Goal: Task Accomplishment & Management: Manage account settings

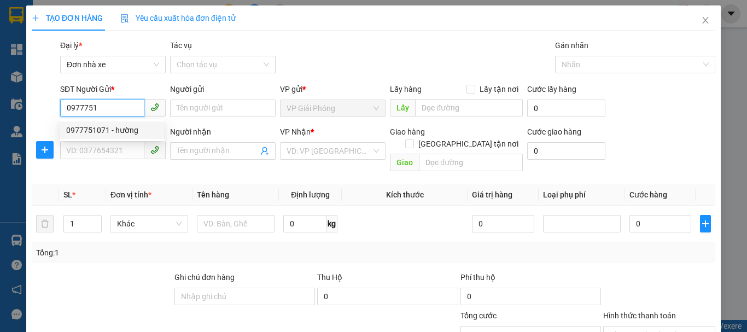
click at [122, 126] on div "0977751071 - hường" at bounding box center [111, 130] width 91 height 12
type input "0977751071"
type input "hường"
type input "0944730273"
type input "[PERSON_NAME]"
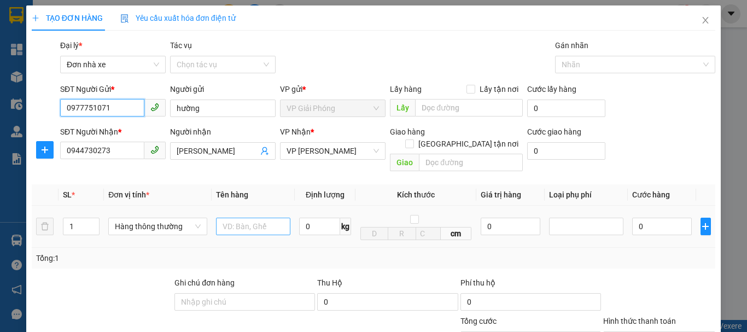
type input "0977751071"
click at [251, 218] on input "text" at bounding box center [253, 226] width 74 height 17
type input "2 thùng catoong"
click at [312, 218] on input "0" at bounding box center [319, 226] width 41 height 17
type input "14"
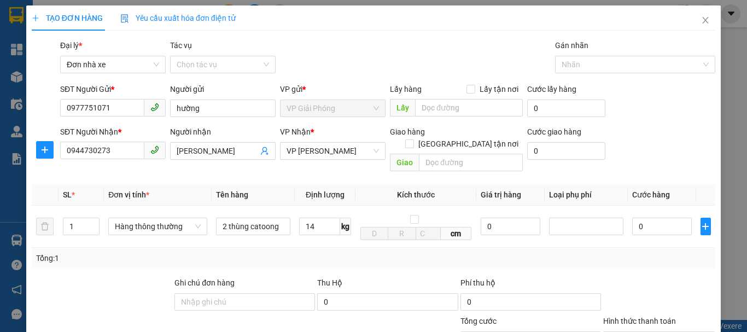
click at [324, 259] on div "Transit Pickup Surcharge Ids Transit Deliver Surcharge Ids Transit Deliver Surc…" at bounding box center [373, 258] width 683 height 439
type input "40.000"
click at [79, 218] on input "1" at bounding box center [81, 226] width 36 height 16
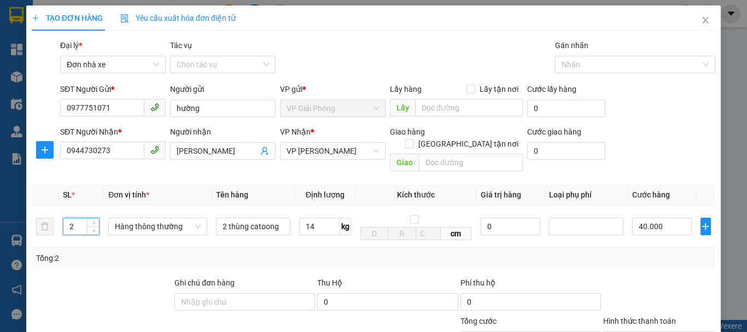
type input "2"
drag, startPoint x: 166, startPoint y: 261, endPoint x: 711, endPoint y: 253, distance: 545.6
click at [166, 261] on div "Transit Pickup Surcharge Ids Transit Deliver Surcharge Ids Transit Deliver Surc…" at bounding box center [373, 258] width 683 height 439
type input "80.000"
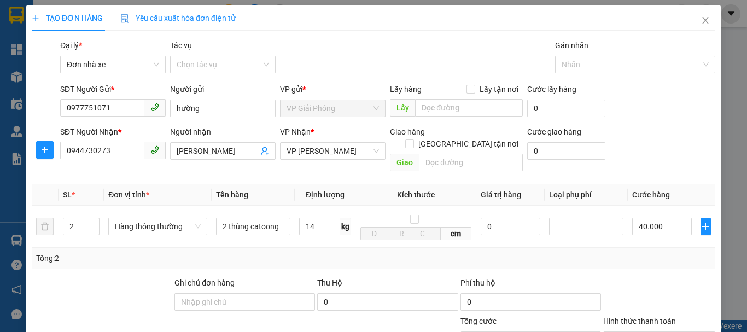
type input "80.000"
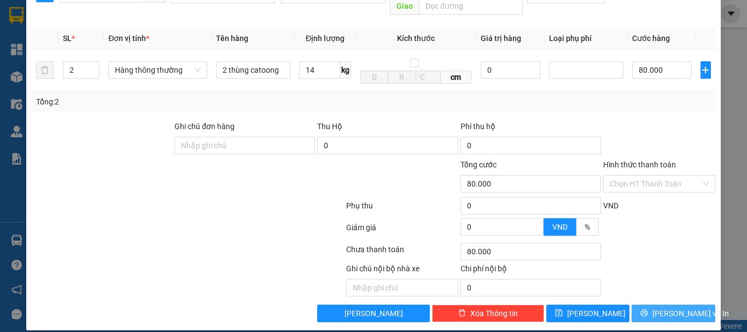
click at [668, 307] on span "[PERSON_NAME] và In" at bounding box center [690, 313] width 77 height 12
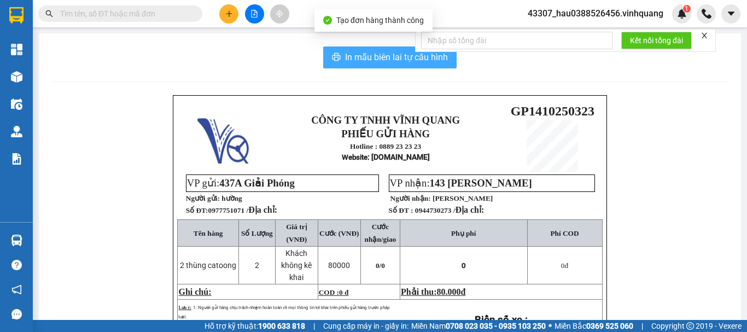
click at [369, 58] on span "In mẫu biên lai tự cấu hình" at bounding box center [396, 57] width 103 height 14
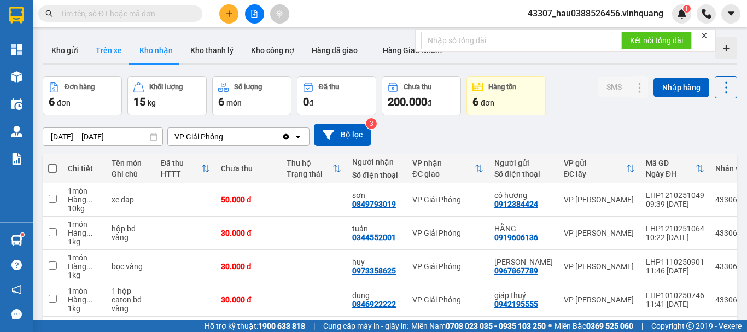
click at [116, 44] on button "Trên xe" at bounding box center [109, 50] width 44 height 26
type input "[DATE] – [DATE]"
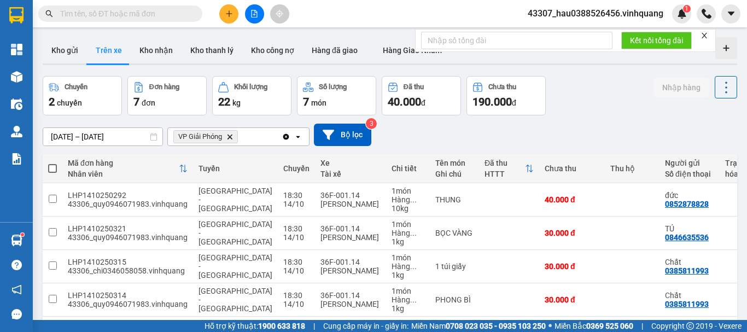
click at [231, 9] on button at bounding box center [228, 13] width 19 height 19
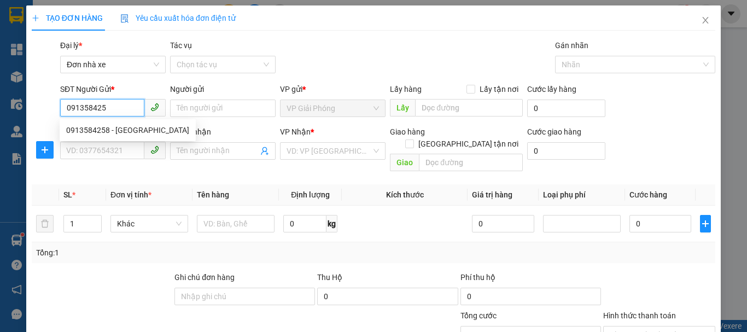
type input "0913584258"
click at [110, 127] on div "0913584258 - [GEOGRAPHIC_DATA]" at bounding box center [127, 130] width 123 height 12
type input "đức"
type input "0366827665"
type input "huy hoàng"
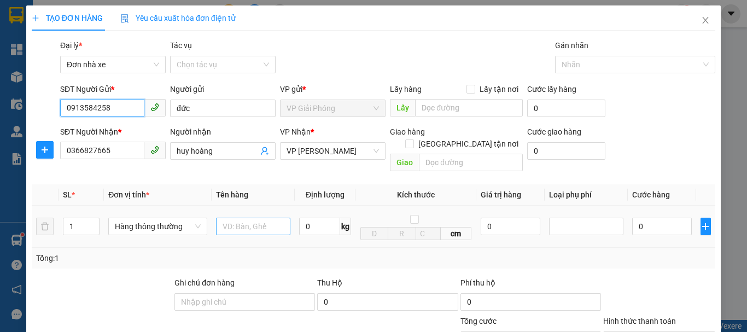
type input "0913584258"
click at [249, 219] on input "text" at bounding box center [253, 226] width 74 height 17
type input "hộp catoong dẹp"
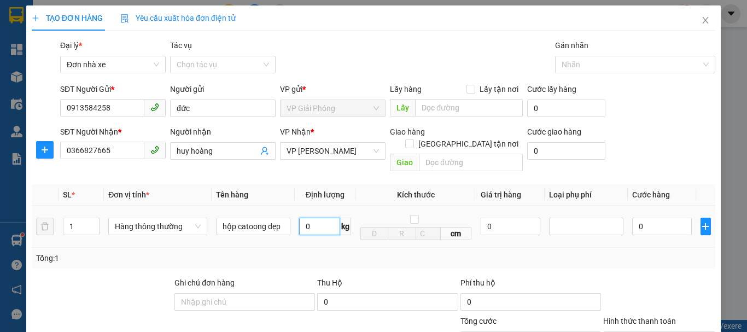
scroll to position [0, 0]
click at [321, 218] on input "0" at bounding box center [319, 226] width 41 height 17
type input "2"
click at [427, 253] on div "Tổng: 1" at bounding box center [373, 258] width 683 height 21
type input "30.000"
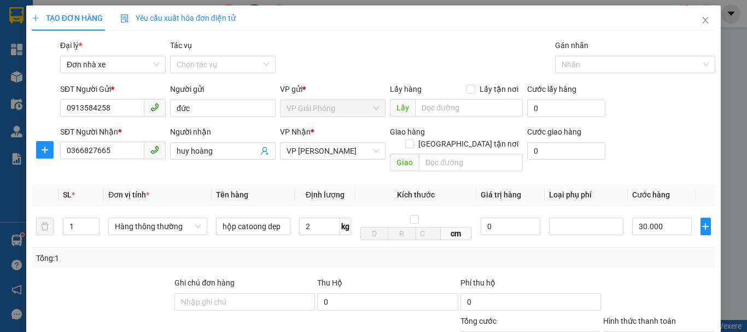
type input "30.000"
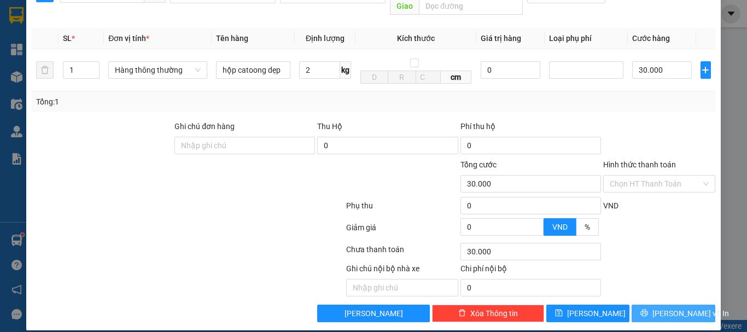
click at [678, 307] on span "[PERSON_NAME] và In" at bounding box center [690, 313] width 77 height 12
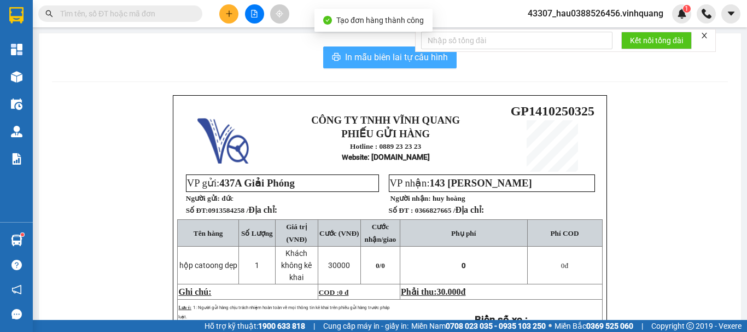
click at [365, 55] on span "In mẫu biên lai tự cấu hình" at bounding box center [396, 57] width 103 height 14
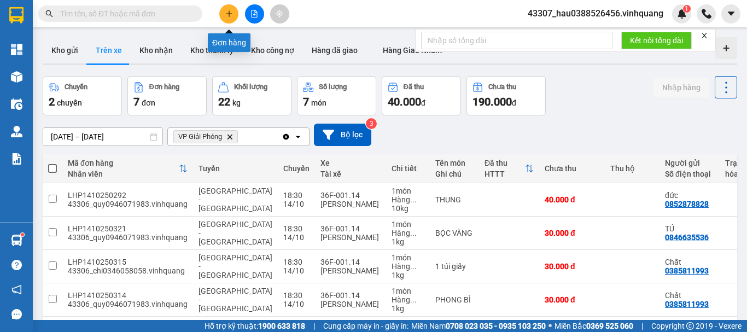
click at [232, 10] on icon "plus" at bounding box center [229, 14] width 8 height 8
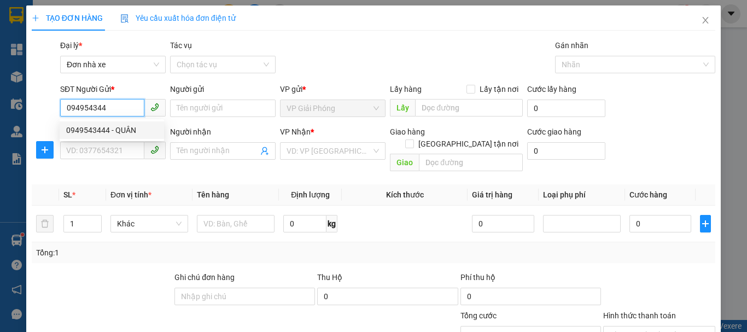
click at [101, 125] on div "0949543444 - QUÂN" at bounding box center [111, 130] width 91 height 12
type input "0949543444"
type input "QUÂN"
type input "0844448888"
type input "quân"
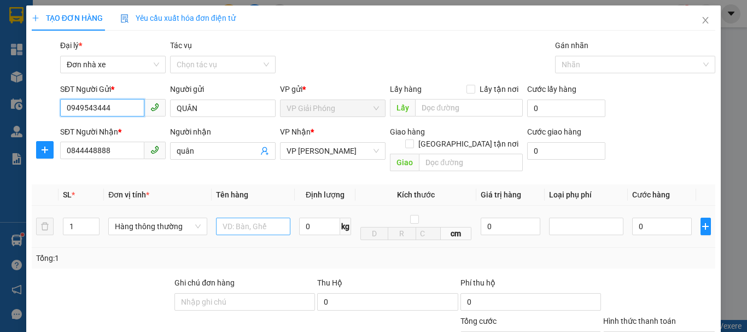
type input "0949543444"
click at [247, 218] on input "text" at bounding box center [253, 226] width 74 height 17
type input "bọc bd vàng"
click at [321, 218] on input "0" at bounding box center [319, 226] width 41 height 17
type input "2"
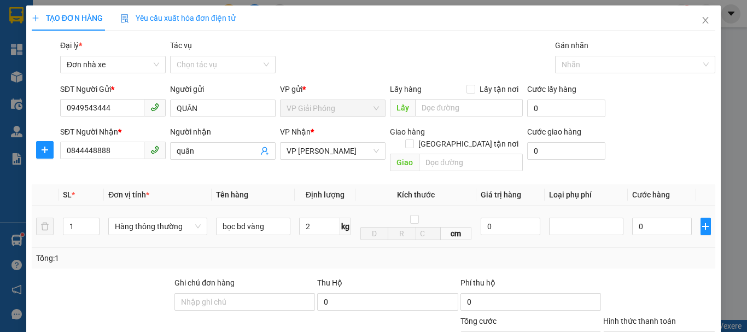
drag, startPoint x: 379, startPoint y: 229, endPoint x: 393, endPoint y: 230, distance: 14.2
click at [380, 229] on td "cm" at bounding box center [415, 227] width 121 height 42
type input "30.000"
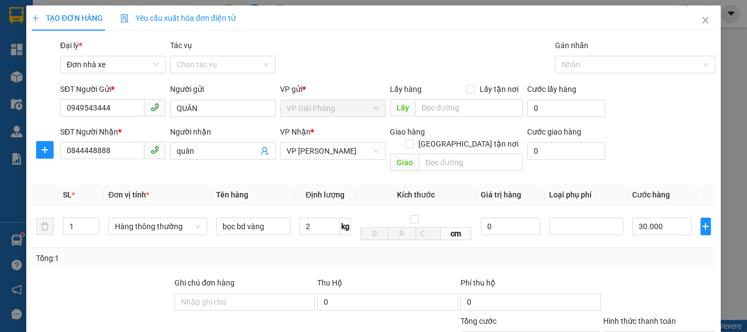
scroll to position [156, 0]
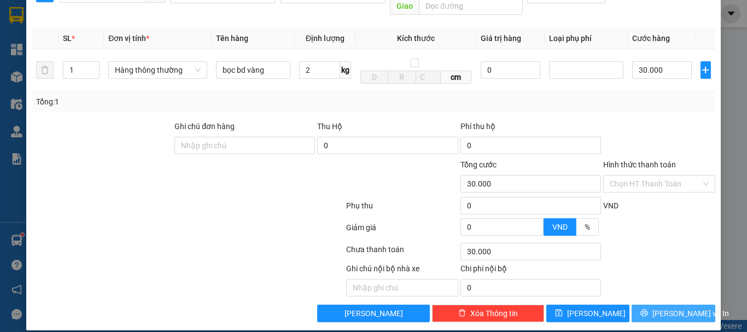
click at [648, 309] on icon "printer" at bounding box center [644, 312] width 7 height 7
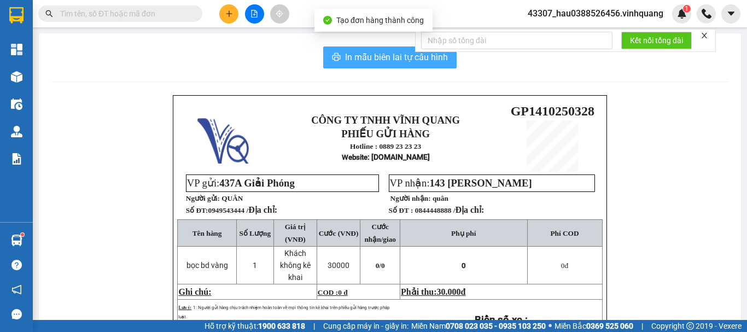
click at [388, 58] on span "In mẫu biên lai tự cấu hình" at bounding box center [396, 57] width 103 height 14
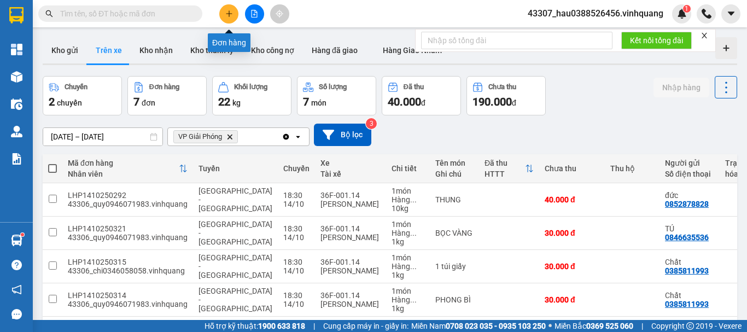
click at [225, 14] on icon "plus" at bounding box center [229, 14] width 8 height 8
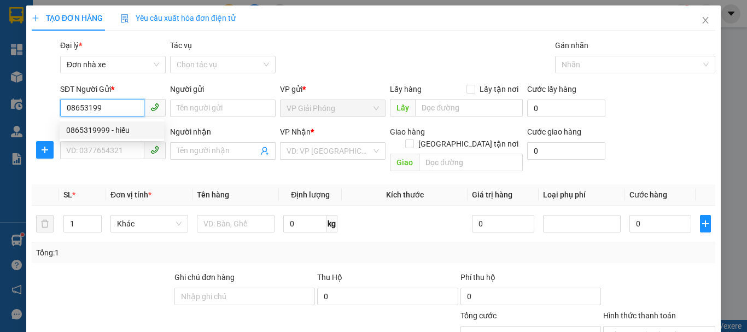
click at [125, 129] on div "0865319999 - hiếu" at bounding box center [111, 130] width 91 height 12
type input "0865319999"
type input "hiếu"
type input "0982797666"
type input "HẢI"
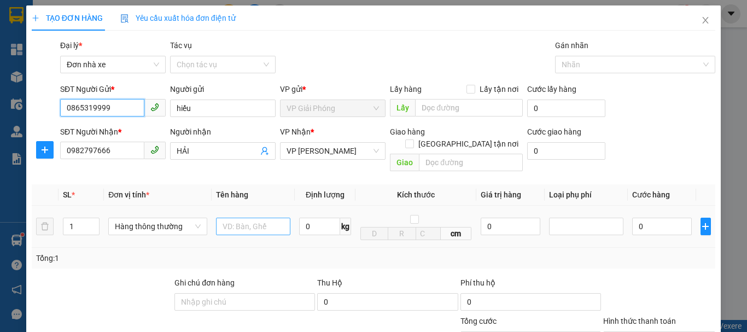
type input "0865319999"
click at [234, 218] on input "text" at bounding box center [253, 226] width 74 height 17
type input "bọc bd vàng"
click at [340, 218] on span "kg" at bounding box center [345, 226] width 11 height 17
click at [312, 218] on input "0" at bounding box center [319, 226] width 41 height 17
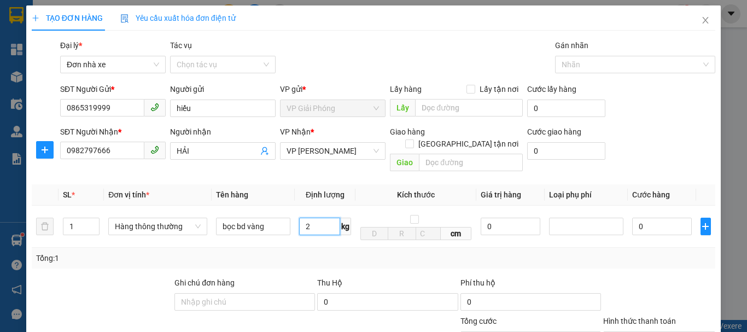
type input "2"
click at [321, 252] on div "Tổng: 1" at bounding box center [373, 258] width 674 height 12
type input "30.000"
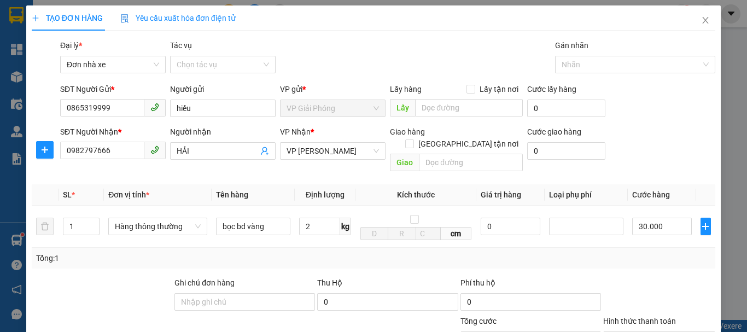
scroll to position [156, 0]
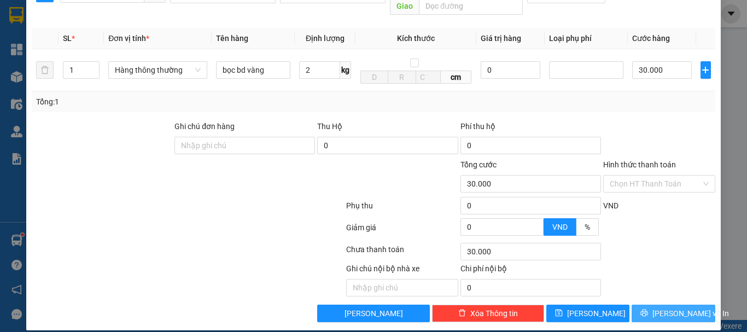
click at [685, 307] on span "[PERSON_NAME] và In" at bounding box center [690, 313] width 77 height 12
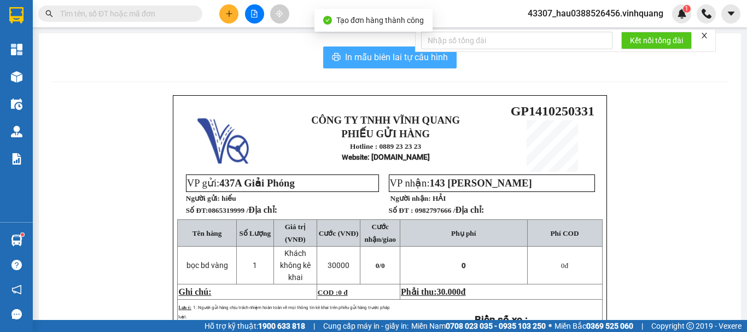
click at [363, 50] on button "In mẫu biên lai tự cấu hình" at bounding box center [389, 57] width 133 height 22
click at [368, 58] on span "In mẫu biên lai tự cấu hình" at bounding box center [396, 57] width 103 height 14
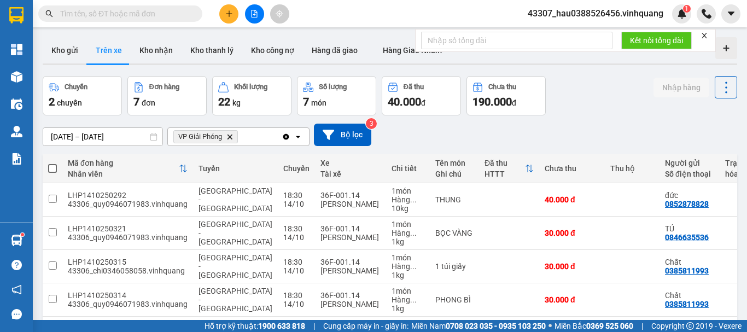
click at [227, 10] on icon "plus" at bounding box center [229, 14] width 8 height 8
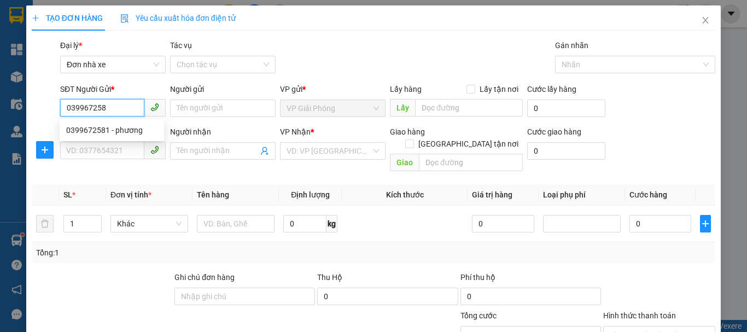
type input "0399672581"
click at [115, 130] on div "0399672581 - phương" at bounding box center [111, 130] width 91 height 12
type input "phương"
type input "0988529999"
type input "THÌN"
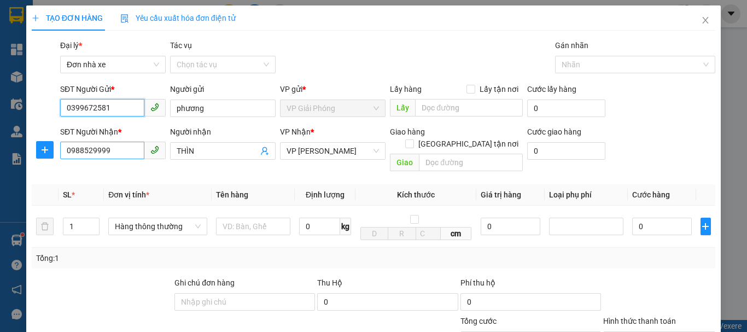
type input "0399672581"
drag, startPoint x: 118, startPoint y: 151, endPoint x: 32, endPoint y: 154, distance: 85.3
click at [32, 154] on div "SĐT Người Nhận * 0988529999 0988529999 Người nhận THÌN VP Nhận * VP [PERSON_NAM…" at bounding box center [373, 151] width 685 height 50
type input "08565188888"
drag, startPoint x: 202, startPoint y: 152, endPoint x: 140, endPoint y: 151, distance: 61.8
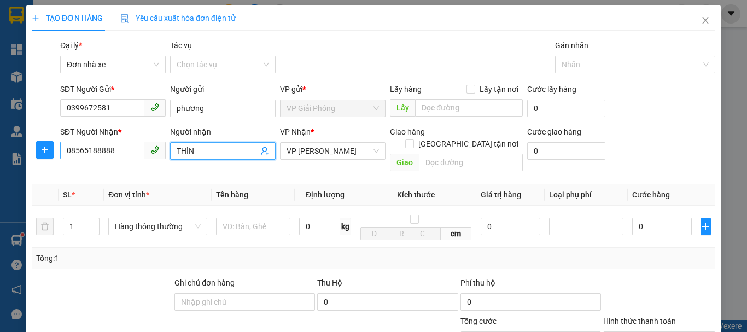
click at [140, 151] on div "SĐT Người Nhận * 08565188888 Người nhận THÌN THÌN VP Nhận * VP [PERSON_NAME] PH…" at bounding box center [387, 151] width 659 height 50
click at [131, 152] on input "08565188888" at bounding box center [102, 150] width 84 height 17
type input "0856518888"
click at [195, 152] on input "Người nhận" at bounding box center [217, 151] width 81 height 12
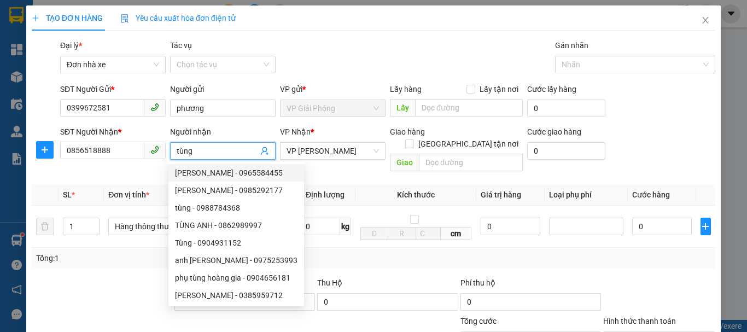
type input "tùng"
click at [356, 186] on th "Kích thước" at bounding box center [415, 194] width 121 height 21
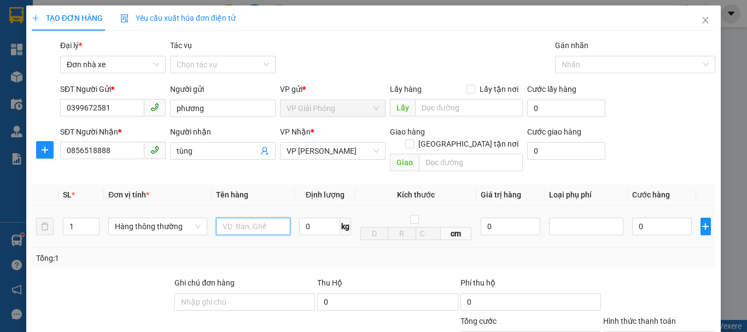
click at [233, 220] on input "text" at bounding box center [253, 226] width 74 height 17
type input "hộp catoong"
click at [327, 218] on input "0" at bounding box center [319, 226] width 41 height 17
type input "2"
click at [355, 222] on td "cm" at bounding box center [415, 227] width 121 height 42
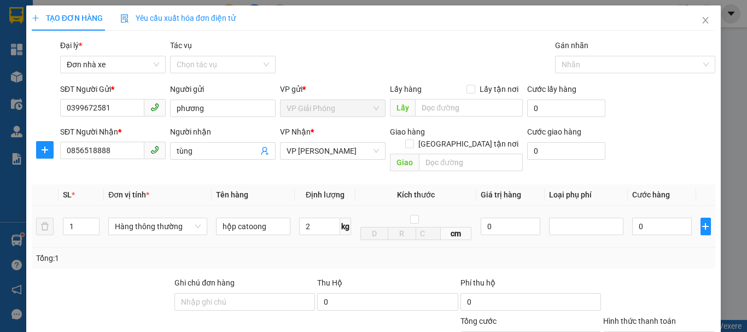
type input "30.000"
click at [422, 252] on div "Tổng: 1" at bounding box center [373, 258] width 674 height 12
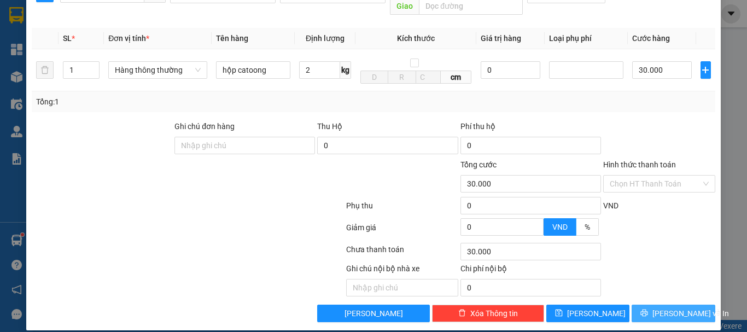
click at [658, 307] on span "[PERSON_NAME] và In" at bounding box center [690, 313] width 77 height 12
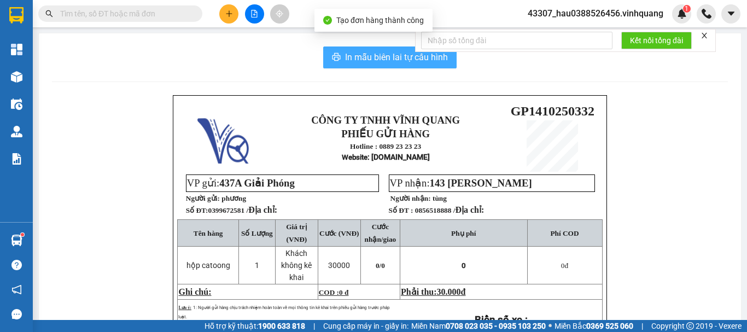
click at [397, 62] on span "In mẫu biên lai tự cấu hình" at bounding box center [396, 57] width 103 height 14
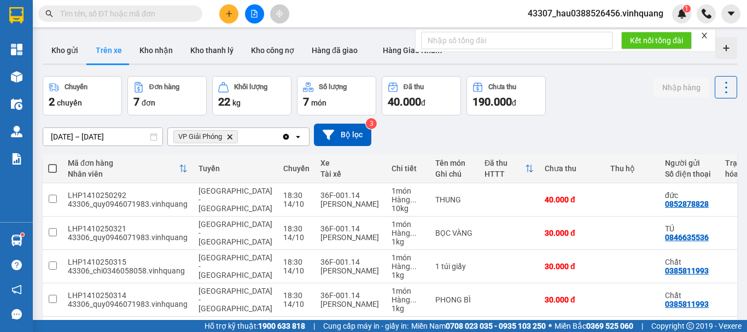
click at [230, 19] on button at bounding box center [228, 13] width 19 height 19
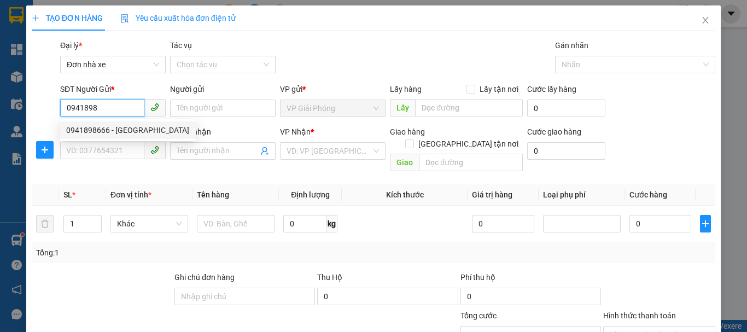
click at [98, 136] on div "0941898666 - [GEOGRAPHIC_DATA]" at bounding box center [127, 130] width 123 height 12
type input "0941898666"
type input "huy"
type input "0974799422"
type input "QUYẾT"
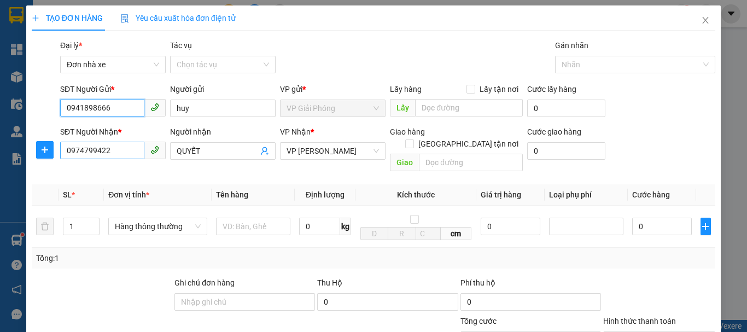
type input "0941898666"
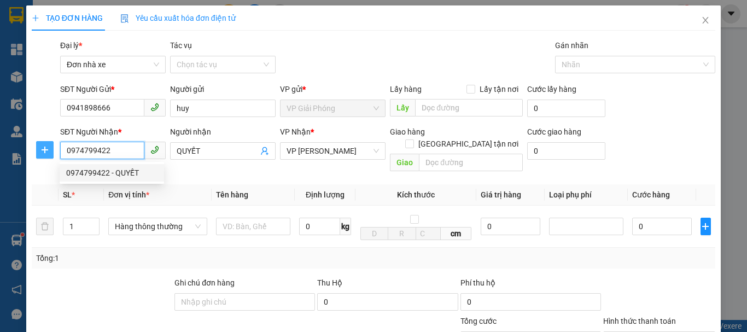
drag, startPoint x: 119, startPoint y: 157, endPoint x: 48, endPoint y: 156, distance: 70.5
click at [48, 156] on div "SĐT Người Nhận * 0974799422 Người nhận QUYẾT VP Nhận * VP [PERSON_NAME] PHONG G…" at bounding box center [373, 151] width 685 height 50
click at [83, 173] on div "0971894222 - [PERSON_NAME]" at bounding box center [120, 173] width 108 height 12
type input "0971894222"
type input "[PERSON_NAME]"
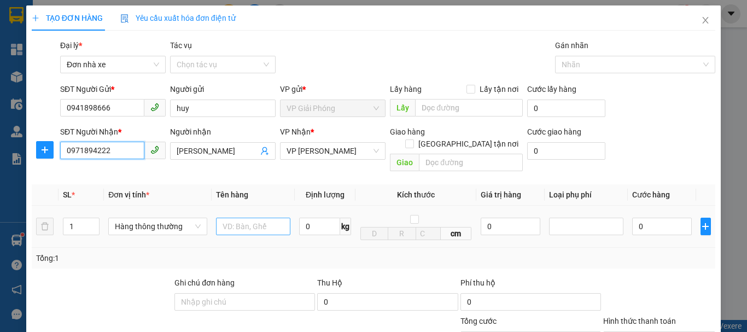
type input "0971894222"
click at [267, 218] on input "text" at bounding box center [253, 226] width 74 height 17
type input "hộp catoong"
click at [316, 218] on input "0" at bounding box center [319, 226] width 41 height 17
type input "2"
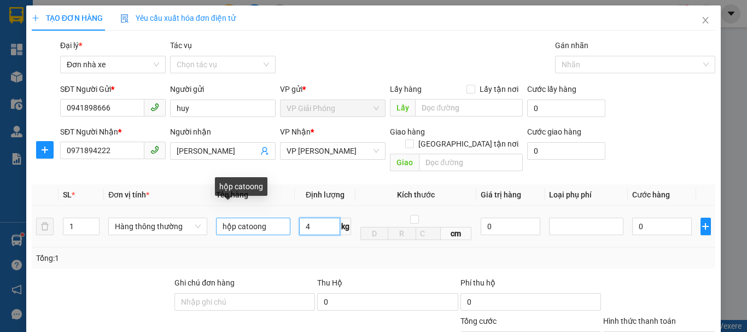
type input "4"
click at [275, 220] on input "hộp catoong" at bounding box center [253, 226] width 74 height 17
type input "30.000"
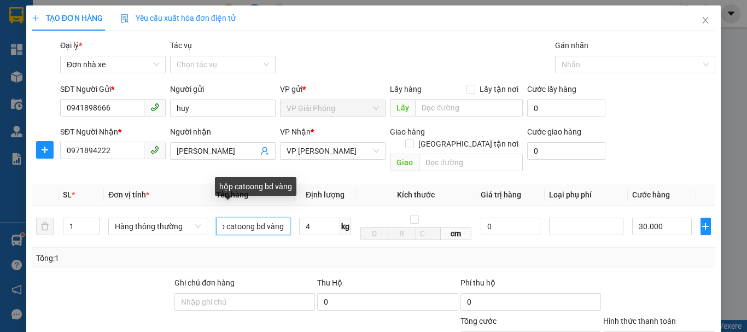
scroll to position [156, 0]
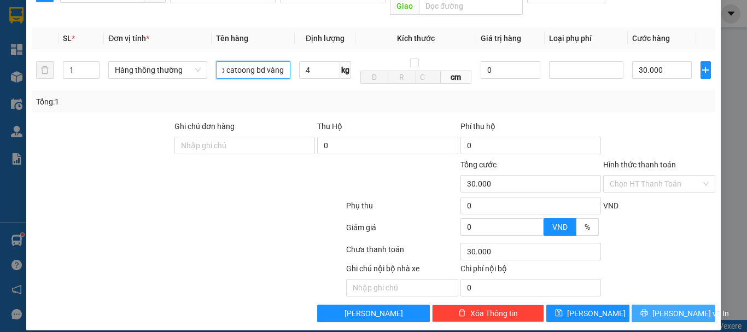
type input "hộp catoong bd vàng"
click at [684, 307] on span "[PERSON_NAME] và In" at bounding box center [690, 313] width 77 height 12
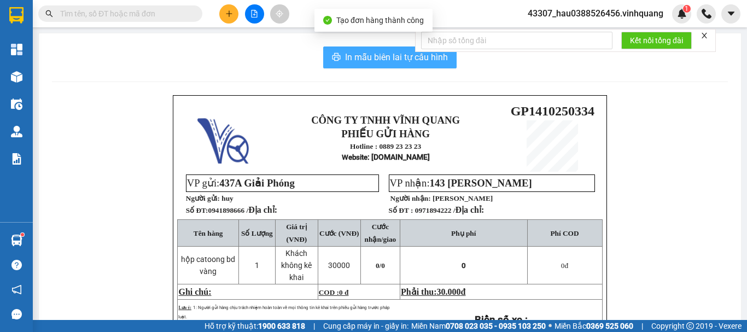
click at [391, 52] on span "In mẫu biên lai tự cấu hình" at bounding box center [396, 57] width 103 height 14
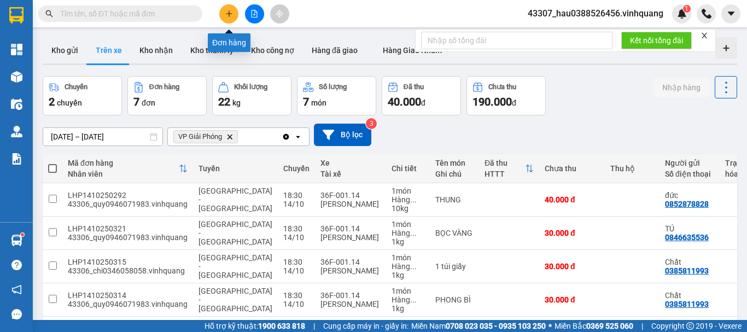
click at [233, 15] on button at bounding box center [228, 13] width 19 height 19
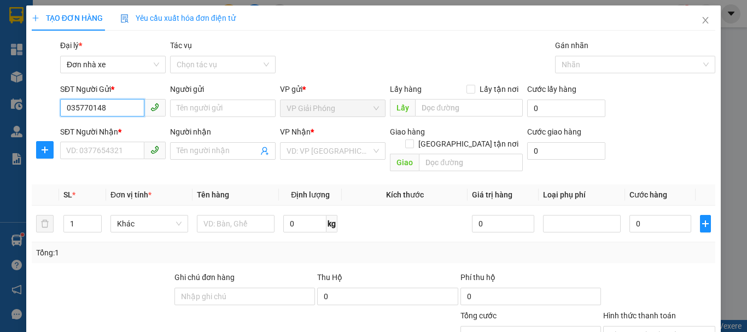
type input "0357701484"
click at [120, 133] on div "0357701484 - giang" at bounding box center [111, 130] width 91 height 12
type input "giang"
type input "0931376066"
type input "khách"
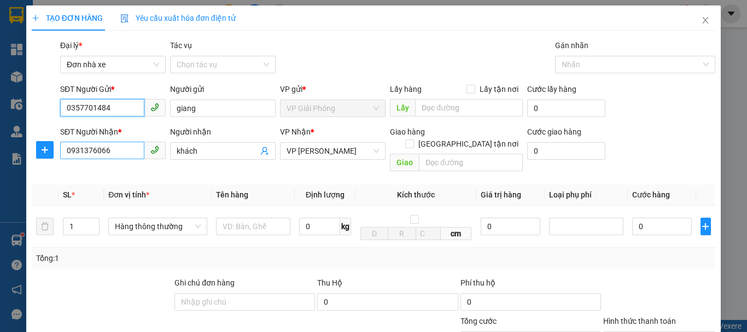
type input "0357701484"
click at [123, 155] on input "0931376066" at bounding box center [102, 150] width 84 height 17
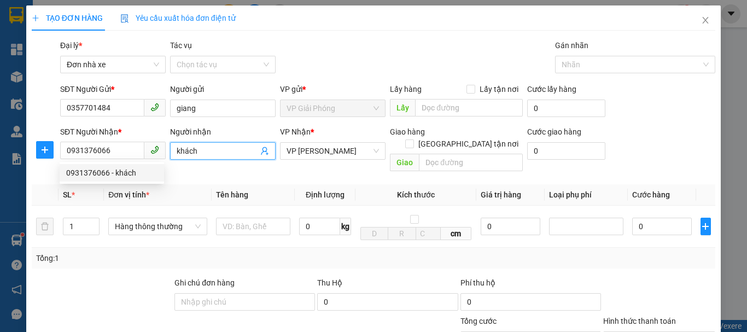
click at [219, 154] on input "khách" at bounding box center [217, 151] width 81 height 12
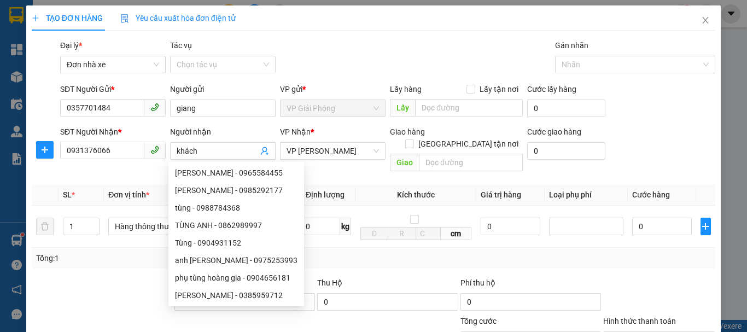
click at [220, 160] on div "Người nhận khách" at bounding box center [222, 145] width 105 height 38
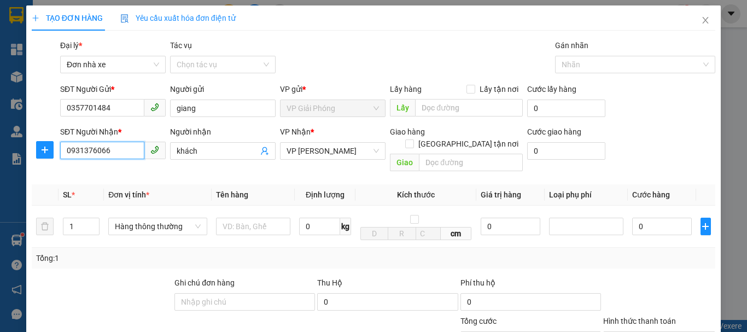
drag, startPoint x: 123, startPoint y: 144, endPoint x: 65, endPoint y: 158, distance: 59.5
click at [65, 158] on input "0931376066" at bounding box center [102, 150] width 84 height 17
click at [118, 176] on div "0968365037 - nhung" at bounding box center [111, 173] width 91 height 12
type input "0968365037"
type input "nhung"
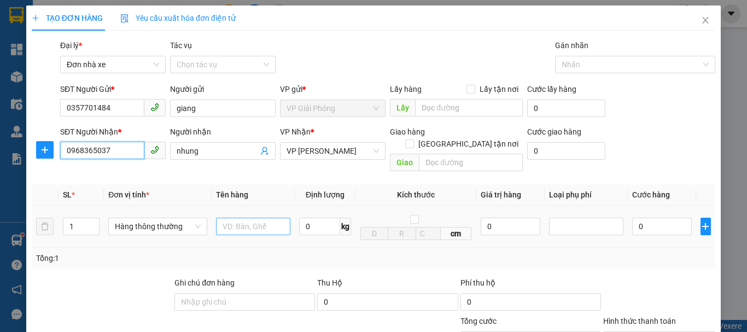
type input "0968365037"
click at [236, 219] on input "text" at bounding box center [253, 226] width 74 height 17
type input "bọc hồng"
click at [312, 219] on input "0" at bounding box center [319, 226] width 41 height 17
type input "4"
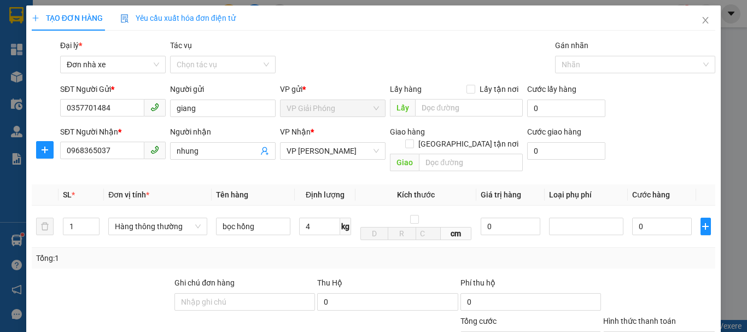
click at [322, 252] on div "Tổng: 1" at bounding box center [373, 258] width 674 height 12
type input "30.000"
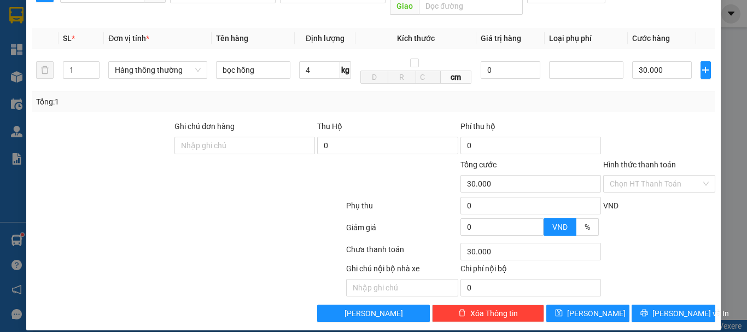
click at [642, 160] on label "Hình thức thanh toán" at bounding box center [639, 164] width 73 height 9
click at [642, 175] on input "Hình thức thanh toán" at bounding box center [654, 183] width 91 height 16
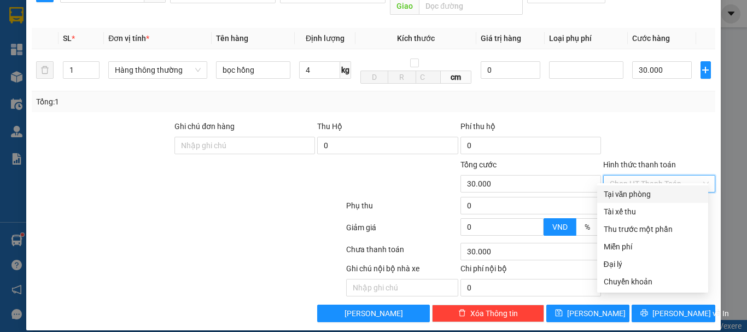
click at [649, 195] on div "Tại văn phòng" at bounding box center [652, 194] width 98 height 12
type input "0"
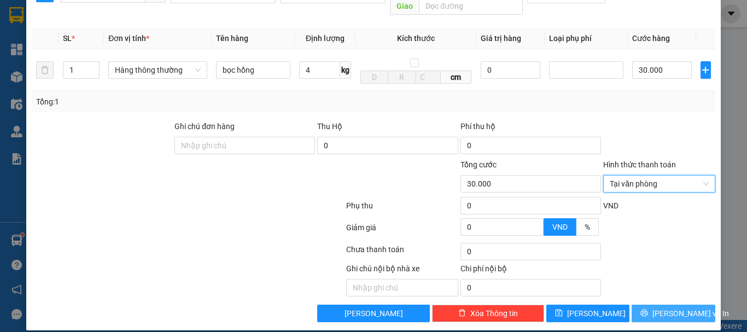
click at [683, 307] on span "[PERSON_NAME] và In" at bounding box center [690, 313] width 77 height 12
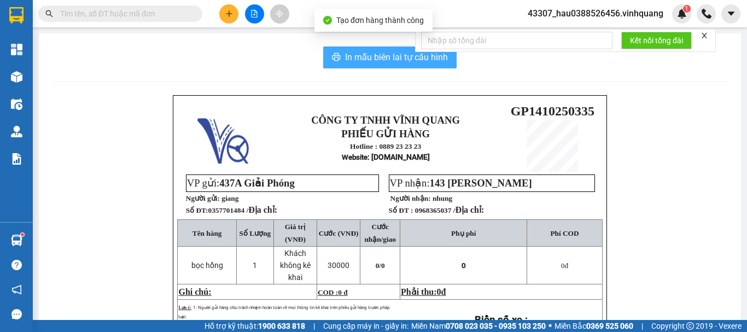
click at [368, 55] on span "In mẫu biên lai tự cấu hình" at bounding box center [396, 57] width 103 height 14
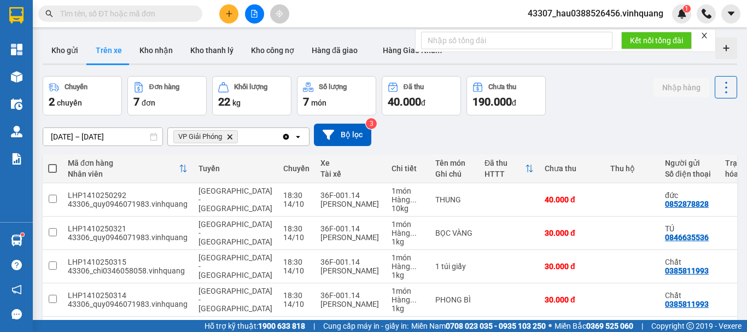
click at [329, 162] on div "Xe" at bounding box center [350, 163] width 60 height 9
click at [68, 58] on button "Kho gửi" at bounding box center [65, 50] width 44 height 26
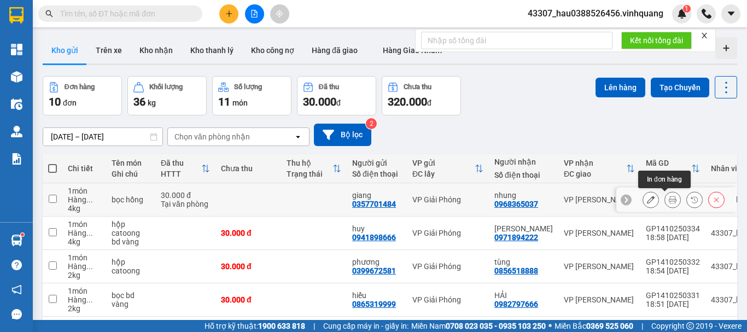
click at [668, 198] on icon at bounding box center [672, 200] width 8 height 8
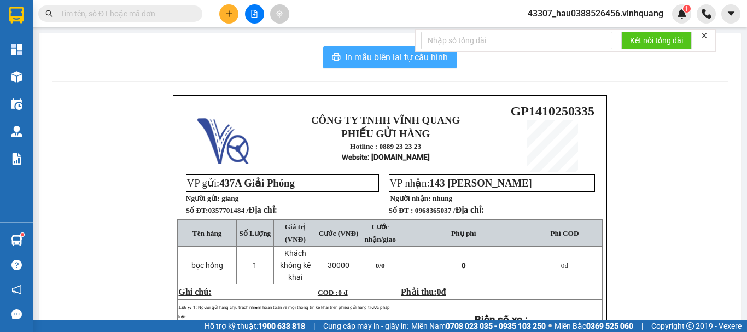
click at [390, 55] on span "In mẫu biên lai tự cấu hình" at bounding box center [396, 57] width 103 height 14
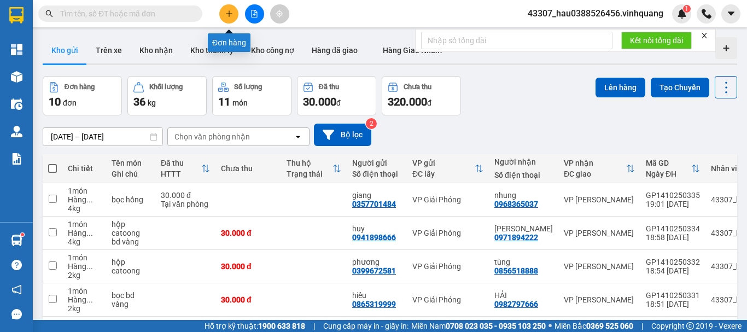
click at [227, 17] on icon "plus" at bounding box center [229, 14] width 8 height 8
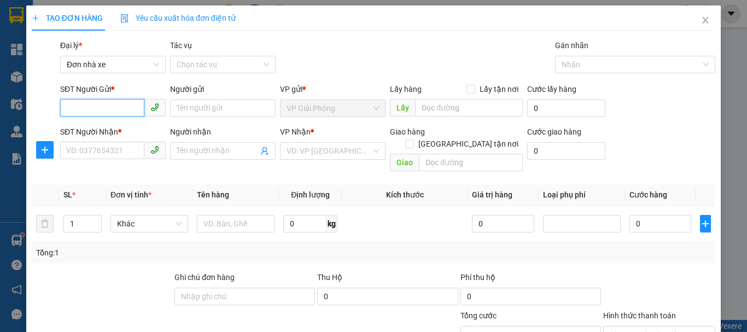
click at [91, 107] on input "SĐT Người Gửi *" at bounding box center [102, 107] width 84 height 17
click at [81, 113] on input "090863" at bounding box center [102, 107] width 84 height 17
click at [117, 131] on div "0908463336 - hiếu" at bounding box center [111, 130] width 91 height 12
type input "0908463336"
type input "hiếu"
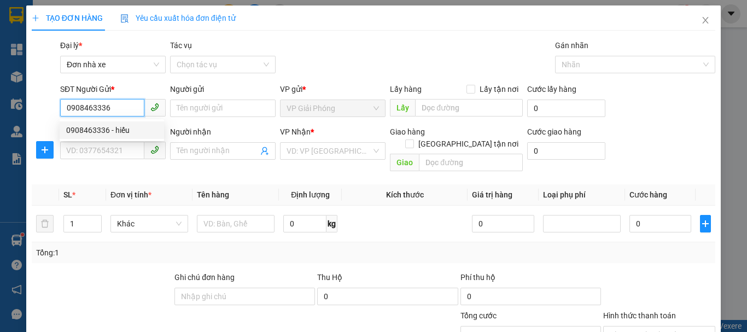
type input "0942195555"
type input "giáp thuý"
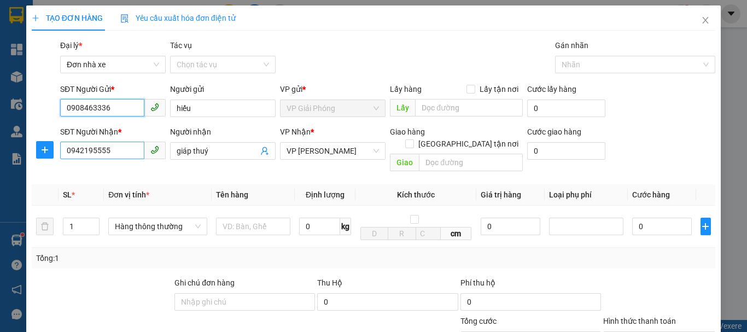
type input "0908463336"
drag, startPoint x: 117, startPoint y: 150, endPoint x: 5, endPoint y: 149, distance: 111.5
click at [5, 149] on div "TẠO ĐƠN HÀNG Yêu cầu xuất hóa đơn điện tử Transit Pickup Surcharge Ids Transit …" at bounding box center [373, 166] width 747 height 332
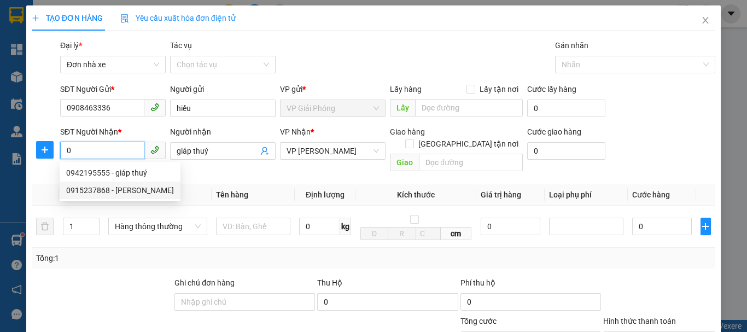
click at [98, 187] on div "0915237868 - [PERSON_NAME]" at bounding box center [120, 190] width 108 height 12
type input "0915237868"
type input "[PERSON_NAME]"
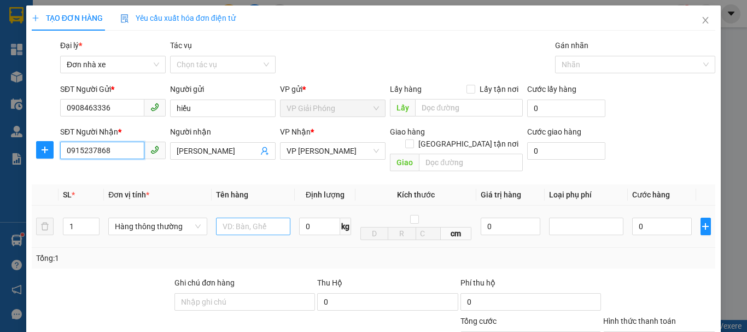
type input "0915237868"
click at [253, 218] on input "text" at bounding box center [253, 226] width 74 height 17
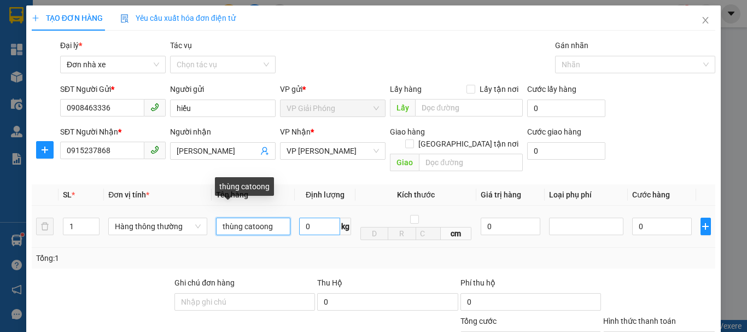
type input "thùng catoong"
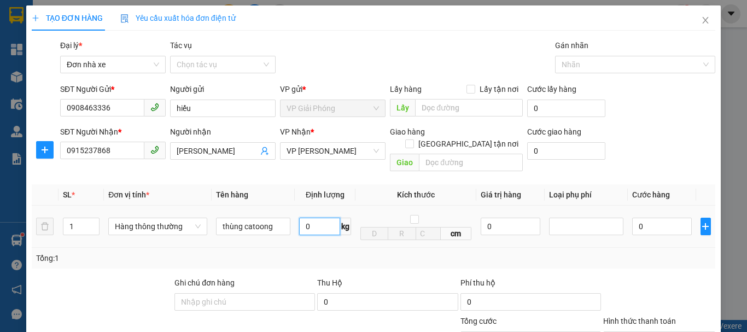
click at [312, 218] on input "0" at bounding box center [319, 226] width 41 height 17
type input "10"
click at [410, 293] on input "0" at bounding box center [387, 301] width 140 height 17
type input "40.000"
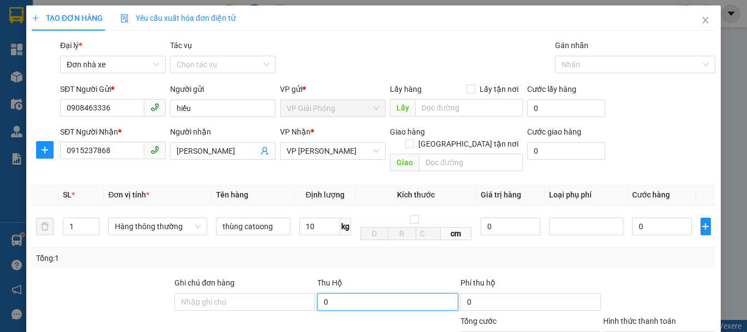
type input "40.000"
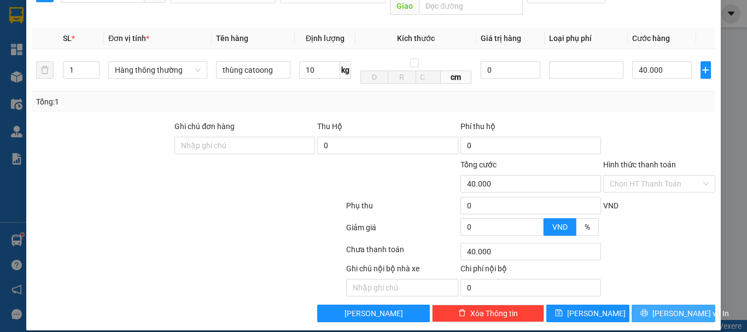
click at [660, 307] on span "[PERSON_NAME] và In" at bounding box center [690, 313] width 77 height 12
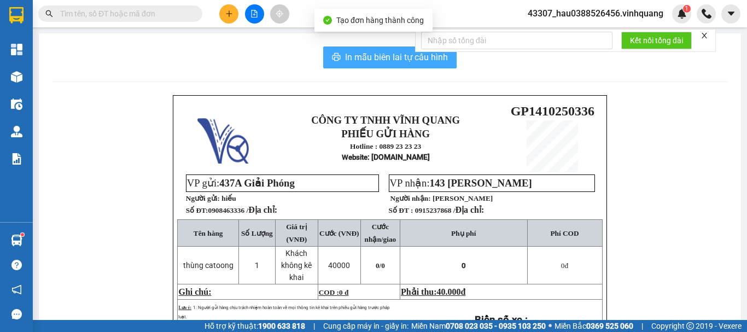
click at [357, 58] on span "In mẫu biên lai tự cấu hình" at bounding box center [396, 57] width 103 height 14
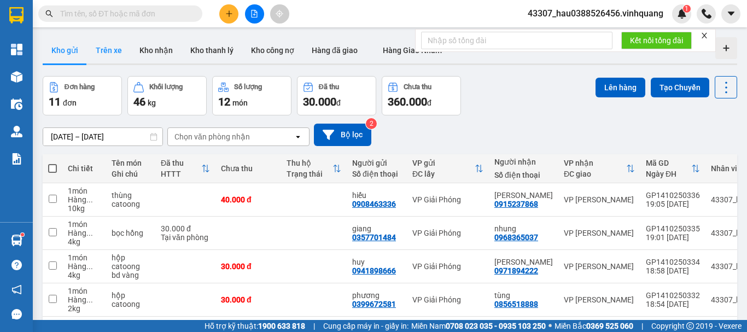
click at [125, 50] on button "Trên xe" at bounding box center [109, 50] width 44 height 26
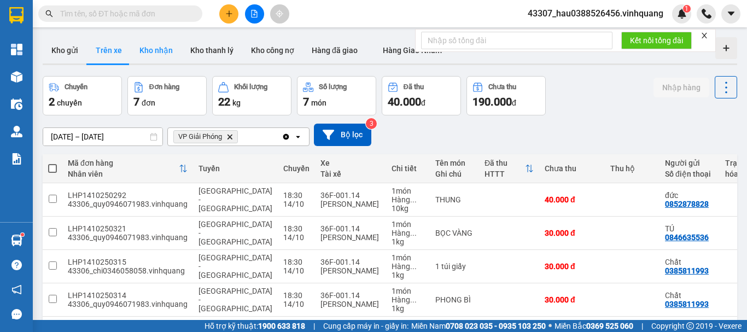
click at [152, 52] on button "Kho nhận" at bounding box center [156, 50] width 51 height 26
type input "[DATE] – [DATE]"
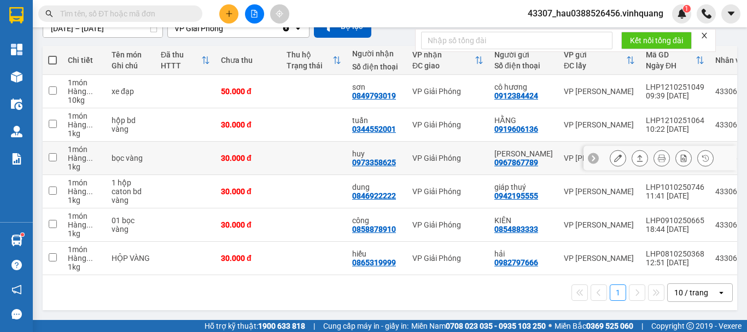
scroll to position [113, 0]
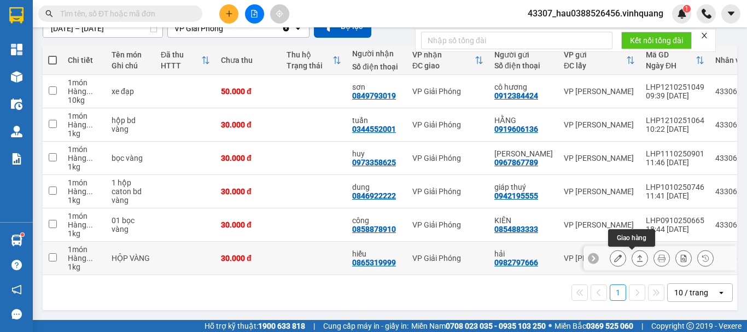
click at [636, 255] on icon at bounding box center [640, 258] width 8 height 8
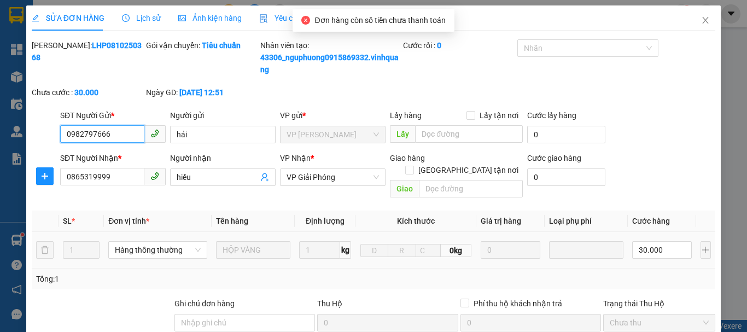
type input "0982797666"
type input "hải"
type input "0865319999"
type input "hiếu"
type input "0"
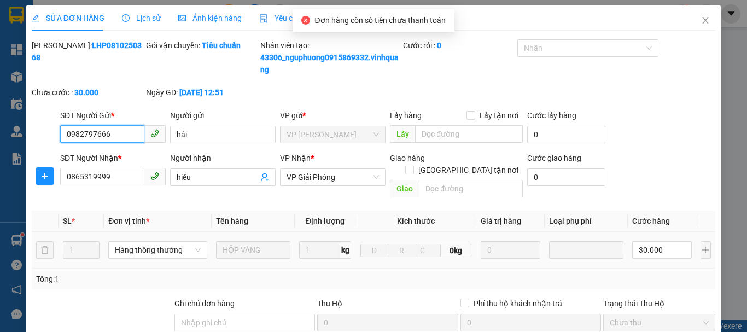
type input "30.000"
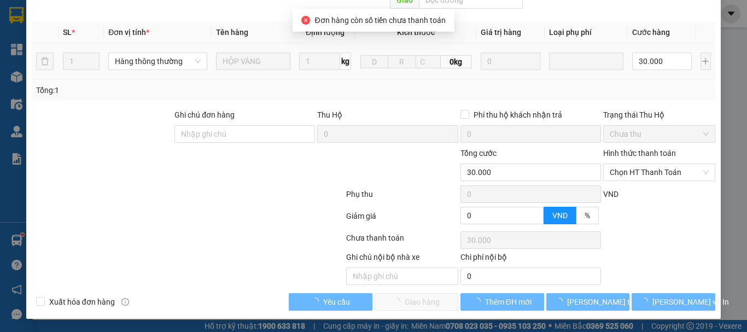
scroll to position [177, 0]
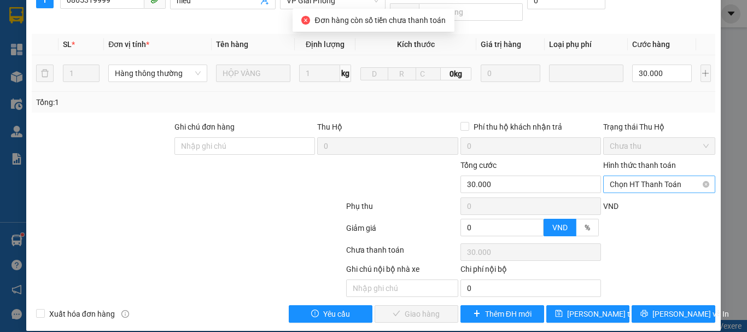
click at [648, 176] on span "Chọn HT Thanh Toán" at bounding box center [658, 184] width 99 height 16
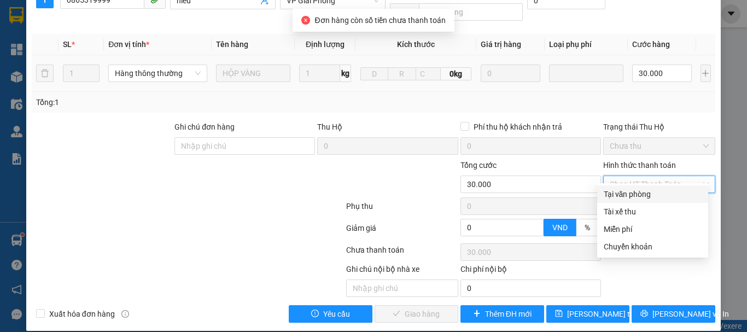
click at [625, 190] on div "Tại văn phòng" at bounding box center [652, 194] width 98 height 12
type input "0"
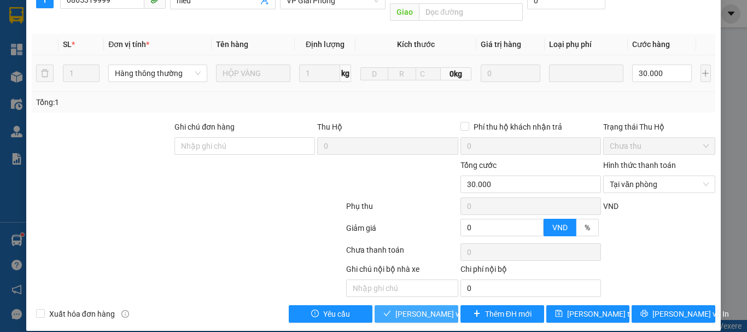
click at [420, 309] on button "[PERSON_NAME] và Giao hàng" at bounding box center [416, 313] width 84 height 17
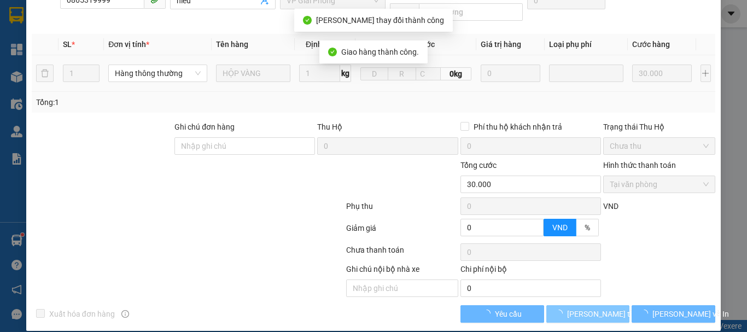
click at [584, 308] on span "[PERSON_NAME] thay đổi" at bounding box center [610, 314] width 87 height 12
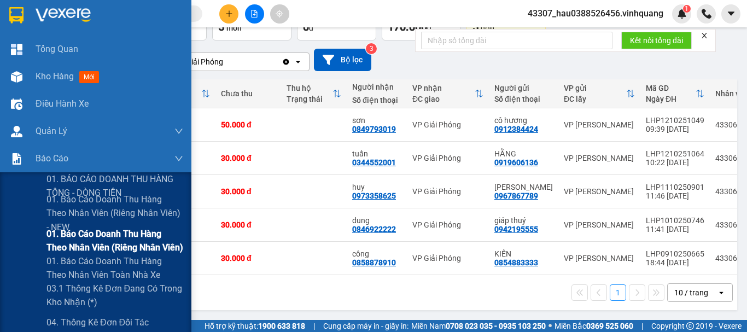
scroll to position [109, 0]
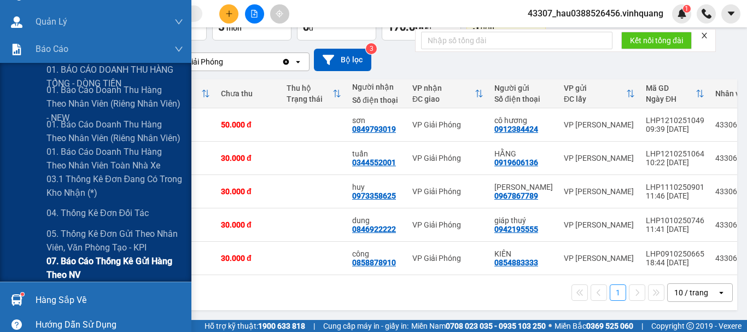
click at [121, 256] on span "07. Báo cáo thống kê gửi hàng theo NV" at bounding box center [114, 267] width 137 height 27
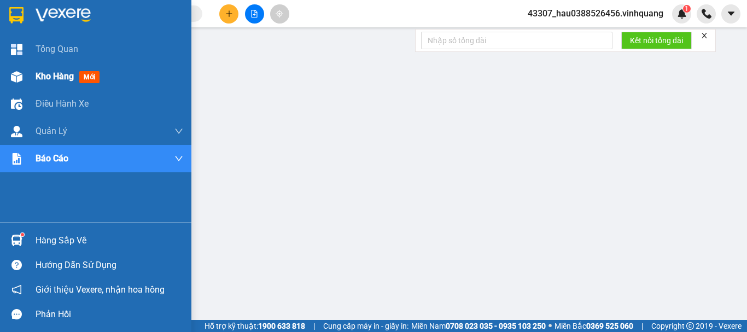
click at [35, 72] on div "Kho hàng mới" at bounding box center [95, 76] width 191 height 27
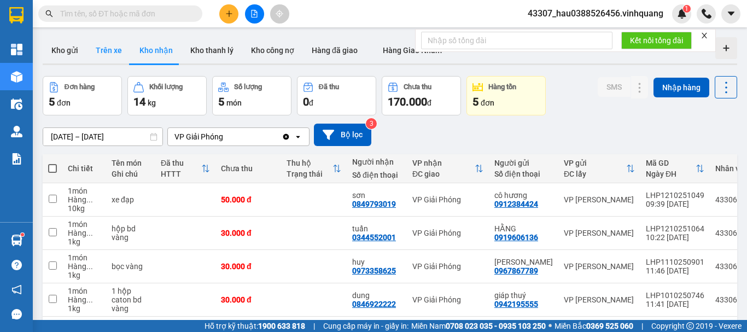
click at [114, 52] on button "Trên xe" at bounding box center [109, 50] width 44 height 26
type input "[DATE] – [DATE]"
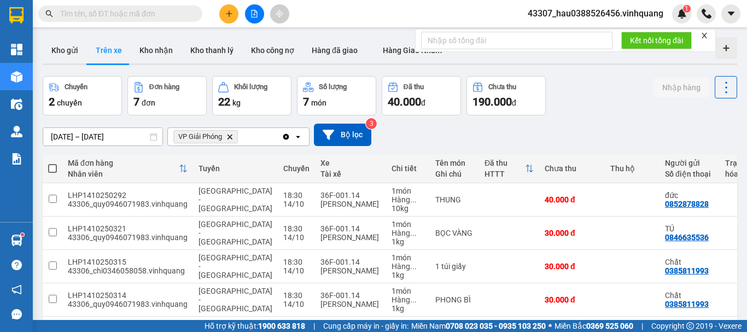
scroll to position [146, 0]
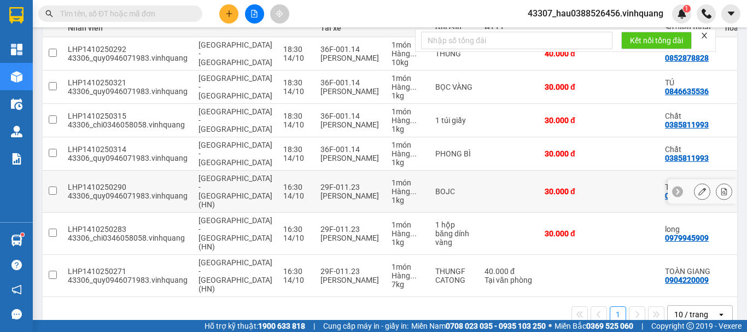
click at [51, 187] on input "checkbox" at bounding box center [53, 190] width 8 height 8
checkbox input "true"
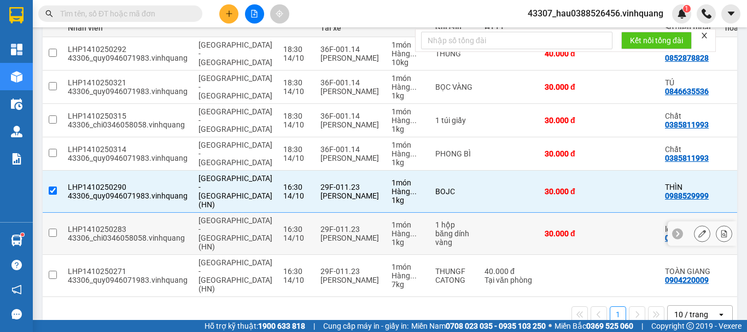
click at [55, 228] on input "checkbox" at bounding box center [53, 232] width 8 height 8
checkbox input "true"
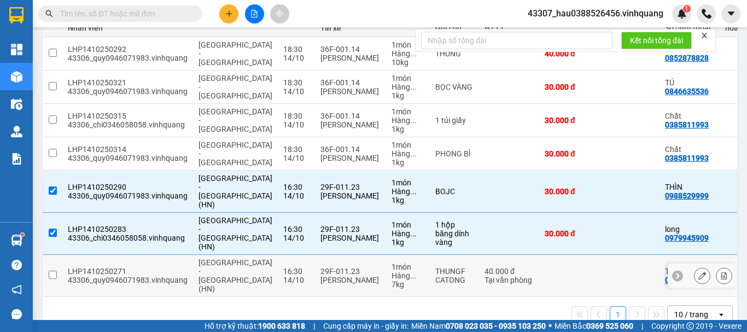
click at [58, 255] on td at bounding box center [53, 276] width 20 height 42
checkbox input "true"
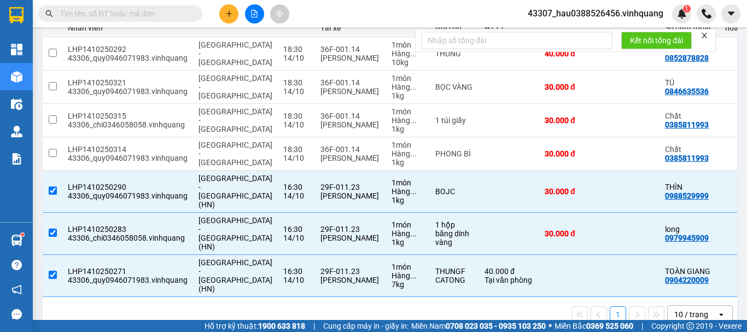
scroll to position [0, 0]
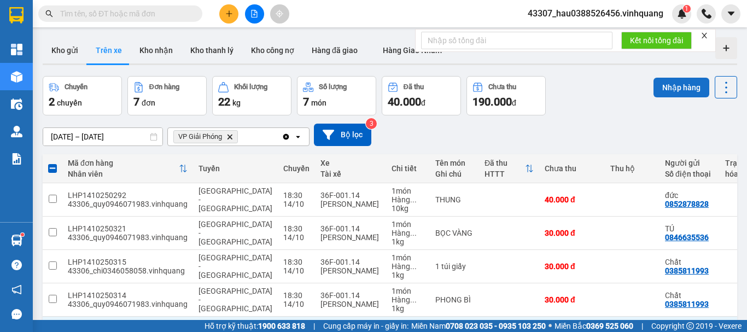
click at [654, 83] on button "Nhập hàng" at bounding box center [681, 88] width 56 height 20
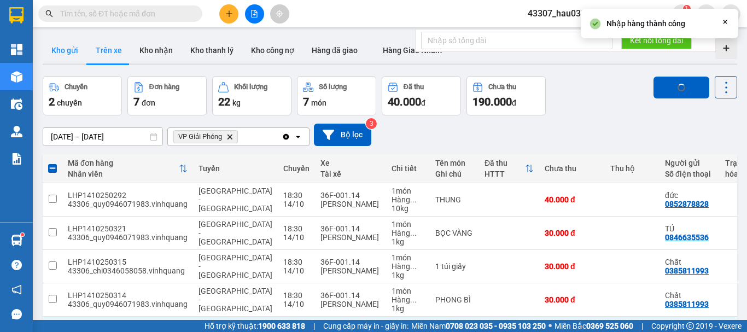
checkbox input "false"
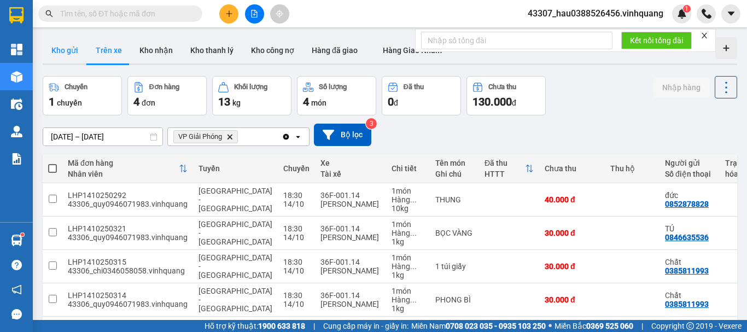
click at [59, 50] on button "Kho gửi" at bounding box center [65, 50] width 44 height 26
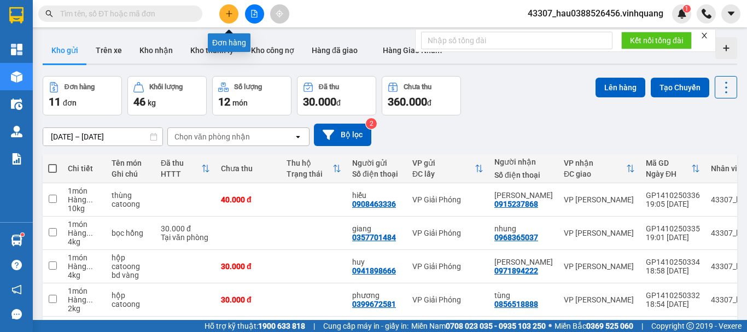
click at [221, 15] on button at bounding box center [228, 13] width 19 height 19
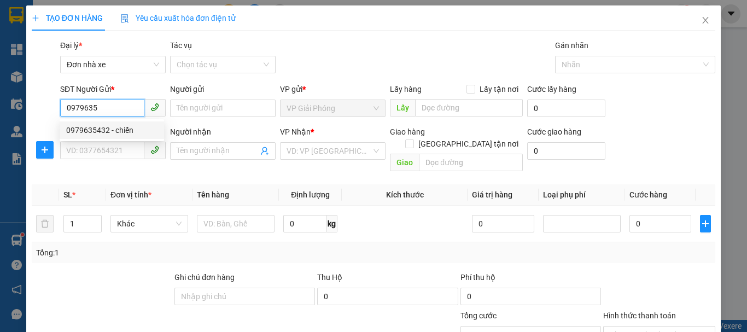
click at [130, 129] on div "0979635432 - chiến" at bounding box center [111, 130] width 91 height 12
type input "0979635432"
type input "chiến"
type input "0844109999"
type input "long"
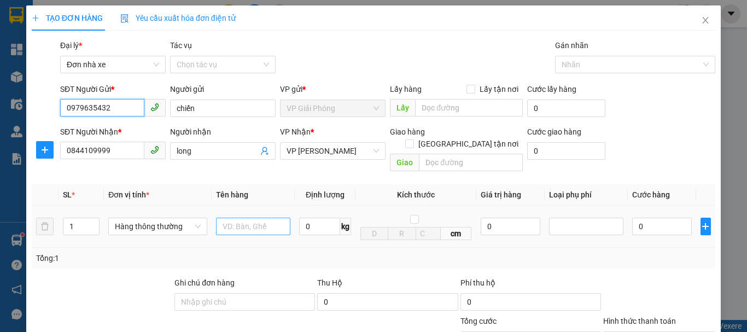
type input "0979635432"
click at [250, 219] on input "text" at bounding box center [253, 226] width 74 height 17
type input "hhoppj catoong"
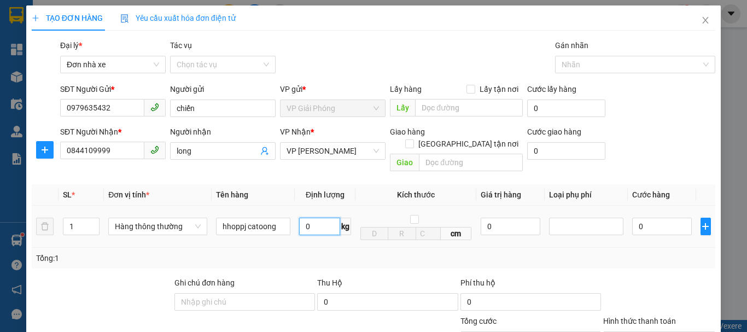
click at [324, 218] on input "0" at bounding box center [319, 226] width 41 height 17
type input "2"
click at [355, 252] on div "Tổng: 1" at bounding box center [373, 258] width 674 height 12
type input "30.000"
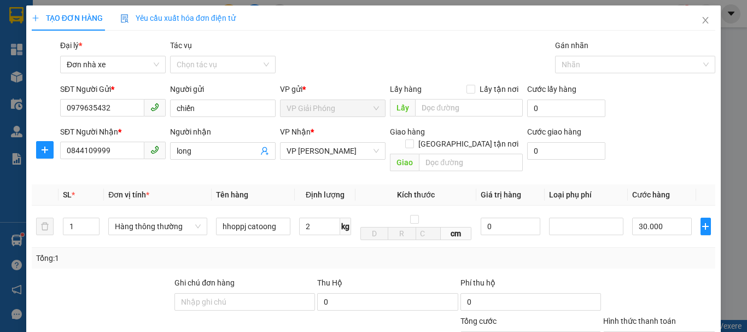
type input "30.000"
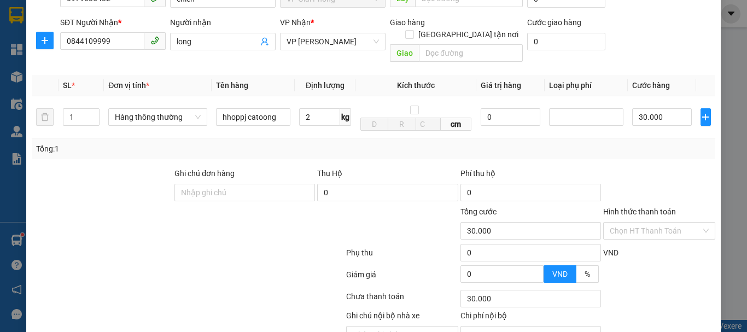
scroll to position [156, 0]
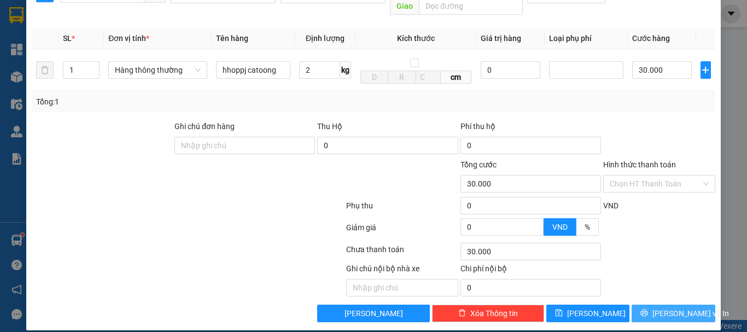
click at [664, 307] on span "[PERSON_NAME] và In" at bounding box center [690, 313] width 77 height 12
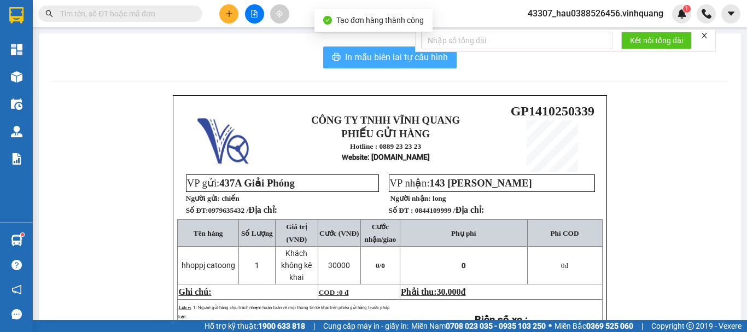
click at [363, 55] on span "In mẫu biên lai tự cấu hình" at bounding box center [396, 57] width 103 height 14
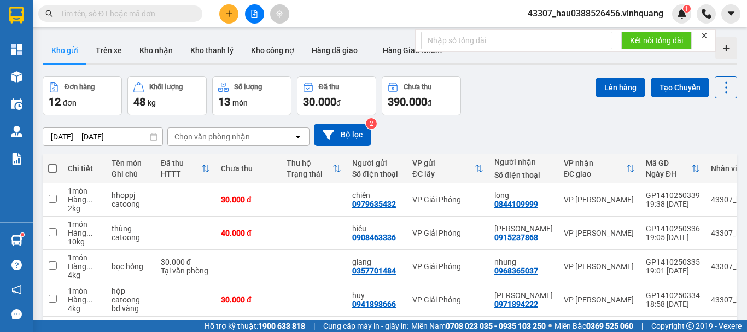
click at [223, 14] on button at bounding box center [228, 13] width 19 height 19
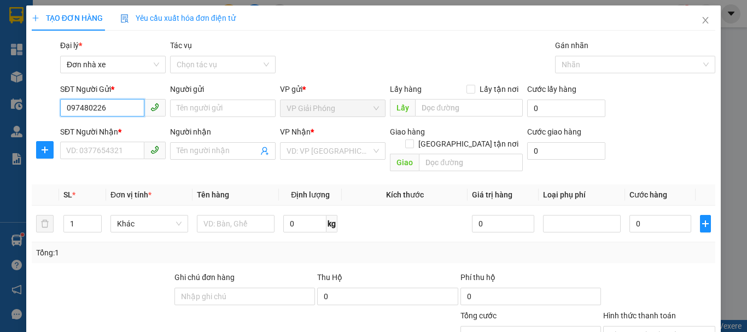
type input "0974802261"
click at [105, 127] on div "0974802261 - [GEOGRAPHIC_DATA]" at bounding box center [127, 130] width 123 height 12
type input "Hà Hậu TĐ [GEOGRAPHIC_DATA]"
type input "0889232323"
type input "CTY. [GEOGRAPHIC_DATA]"
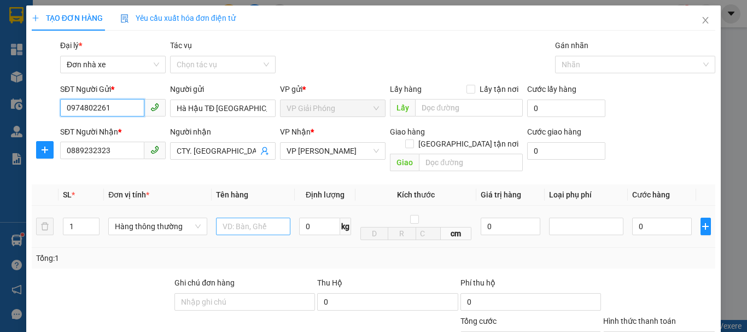
type input "0974802261"
click at [249, 218] on input "text" at bounding box center [253, 226] width 74 height 17
type input "báo cáo vpgp ngày 14/10"
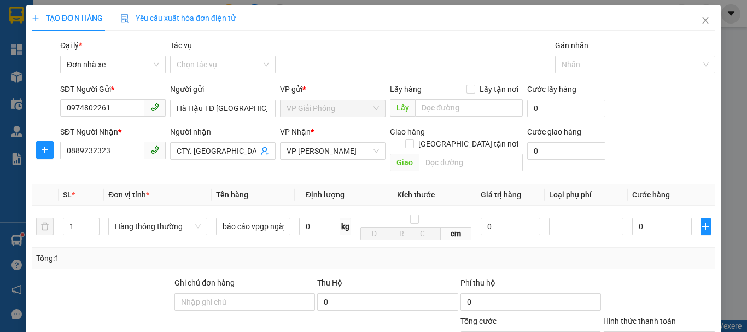
click at [269, 263] on div "Transit Pickup Surcharge Ids Transit Deliver Surcharge Ids Transit Deliver Surc…" at bounding box center [373, 258] width 683 height 439
click at [327, 206] on td "0 kg" at bounding box center [325, 227] width 61 height 42
click at [323, 218] on input "0" at bounding box center [319, 226] width 41 height 17
type input "2"
click at [346, 261] on div "Transit Pickup Surcharge Ids Transit Deliver Surcharge Ids Transit Deliver Surc…" at bounding box center [373, 258] width 683 height 439
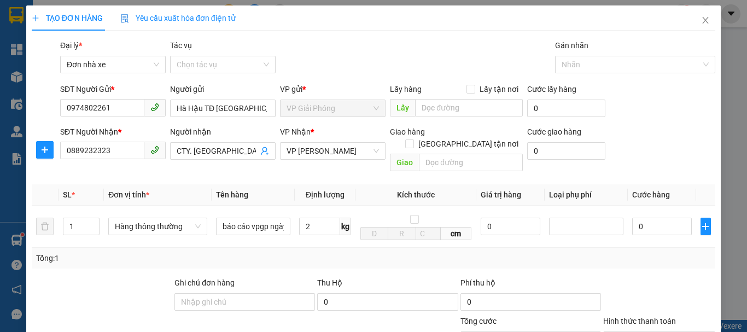
type input "30.000"
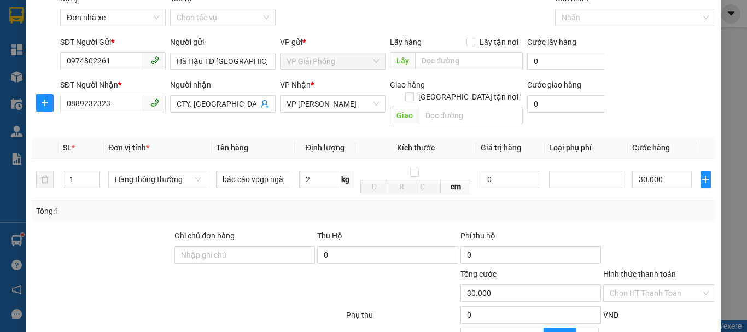
scroll to position [102, 0]
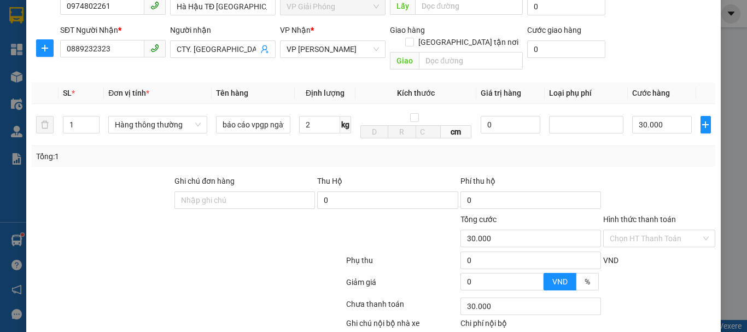
click at [661, 215] on label "Hình thức thanh toán" at bounding box center [639, 219] width 73 height 9
click at [661, 230] on input "Hình thức thanh toán" at bounding box center [654, 238] width 91 height 16
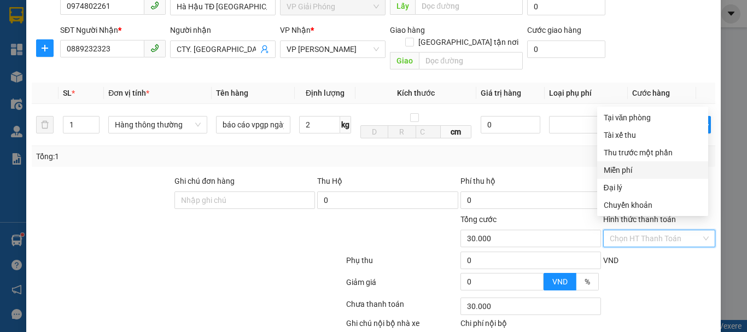
click at [640, 169] on div "Miễn phí" at bounding box center [652, 170] width 98 height 12
type input "0"
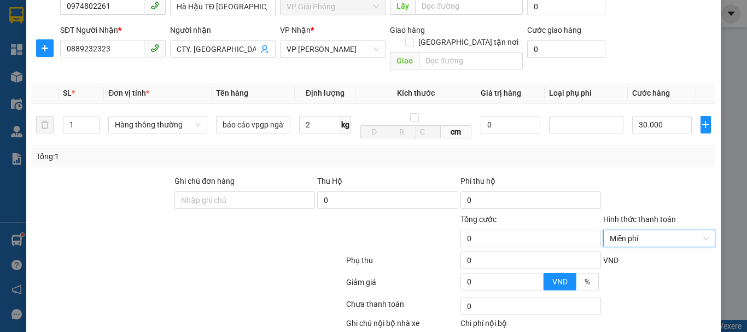
scroll to position [156, 0]
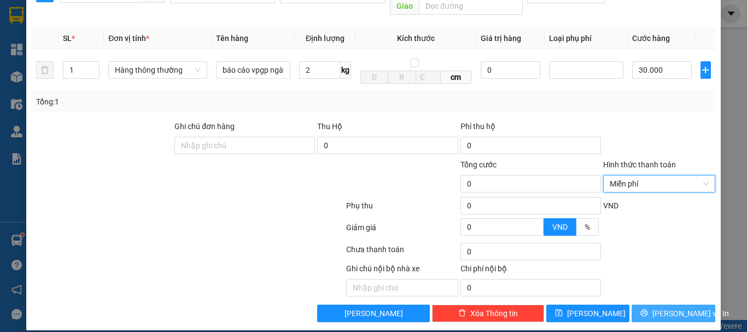
click at [669, 307] on span "[PERSON_NAME] và In" at bounding box center [690, 313] width 77 height 12
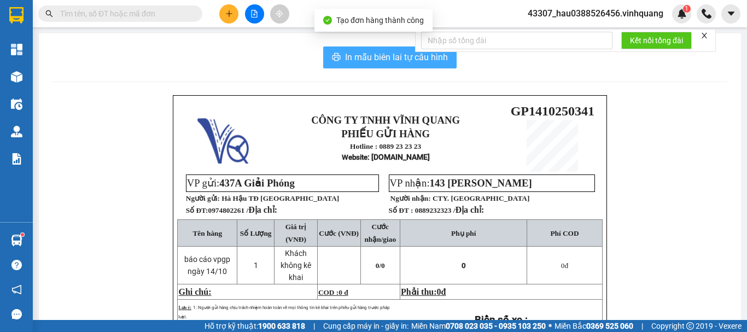
click at [353, 55] on span "In mẫu biên lai tự cấu hình" at bounding box center [396, 57] width 103 height 14
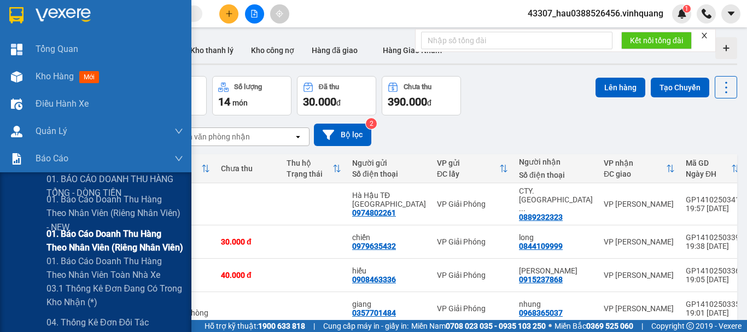
scroll to position [55, 0]
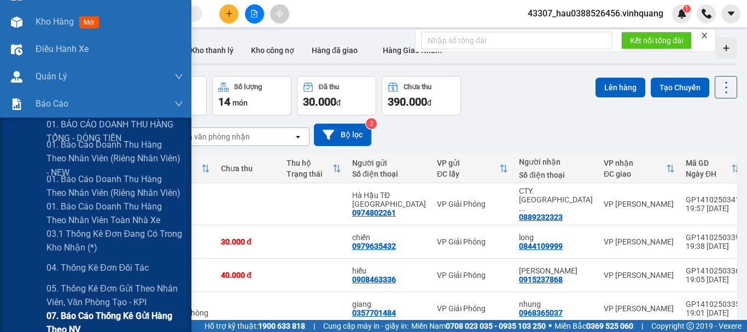
click at [107, 320] on span "07. Báo cáo thống kê gửi hàng theo NV" at bounding box center [114, 322] width 137 height 27
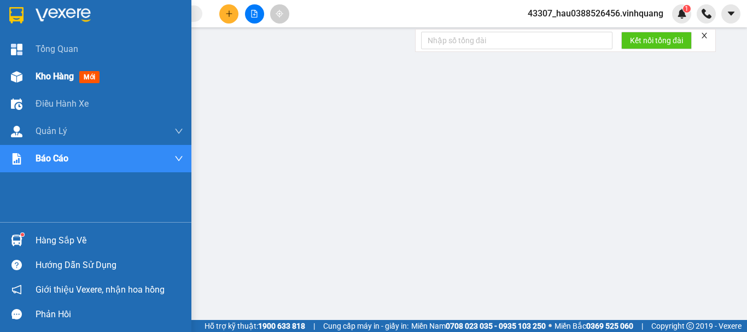
click at [36, 69] on div "Kho hàng mới" at bounding box center [70, 76] width 68 height 14
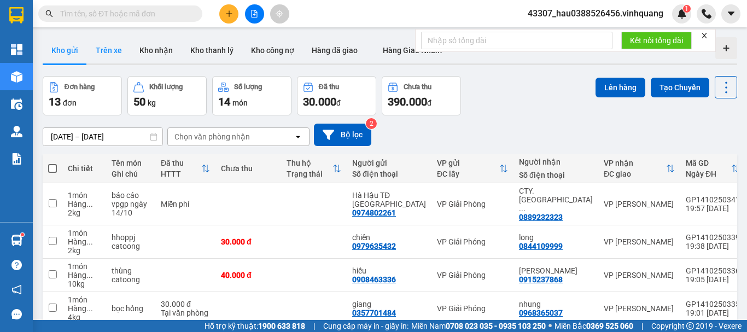
click at [117, 48] on button "Trên xe" at bounding box center [109, 50] width 44 height 26
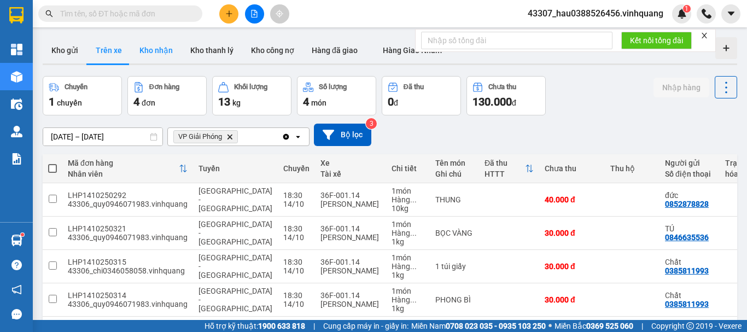
click at [155, 50] on button "Kho nhận" at bounding box center [156, 50] width 51 height 26
type input "[DATE] – [DATE]"
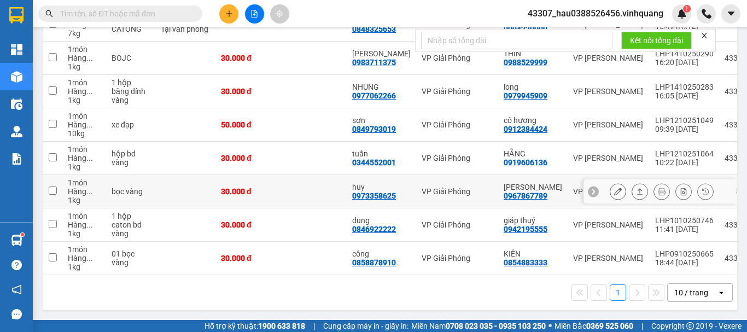
scroll to position [125, 0]
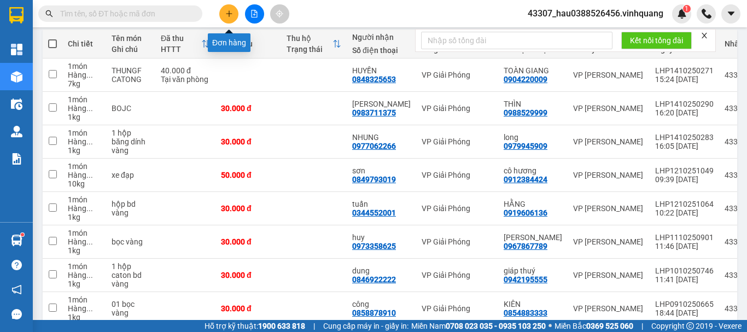
click at [232, 11] on icon "plus" at bounding box center [229, 14] width 8 height 8
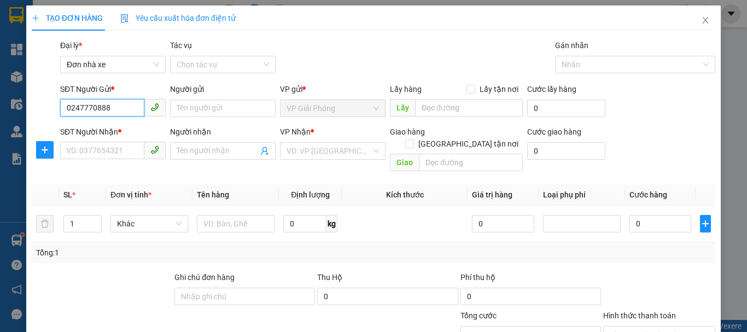
click at [88, 113] on input "0247770888" at bounding box center [102, 107] width 84 height 17
type input "02477770888"
click at [109, 129] on div "02477770888 - Vũ đề" at bounding box center [111, 130] width 91 height 12
type input "Vũ đề"
type input "0962380998"
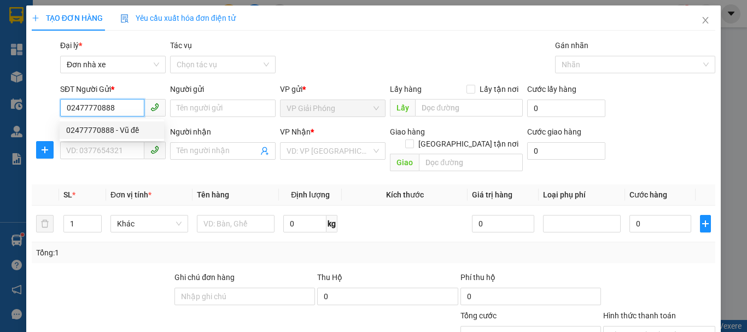
type input "BS Ngĩa"
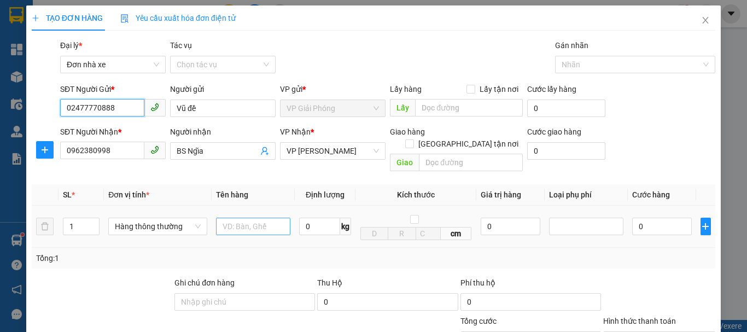
type input "02477770888"
click at [235, 218] on input "text" at bounding box center [253, 226] width 74 height 17
type input "hộp catoong"
click at [327, 225] on div "0 kg" at bounding box center [325, 226] width 52 height 22
click at [320, 218] on input "0" at bounding box center [319, 226] width 41 height 17
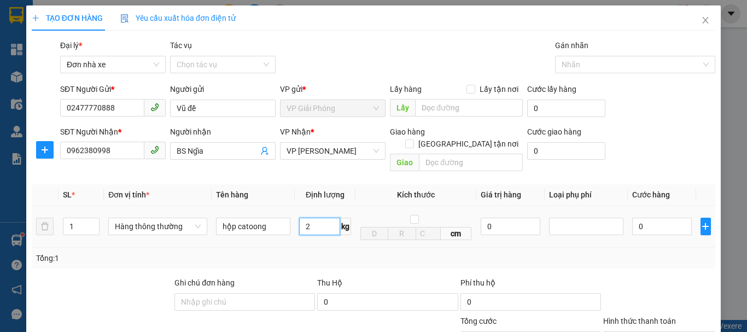
type input "2"
click at [397, 252] on div "Tổng: 1" at bounding box center [373, 258] width 674 height 12
type input "30.000"
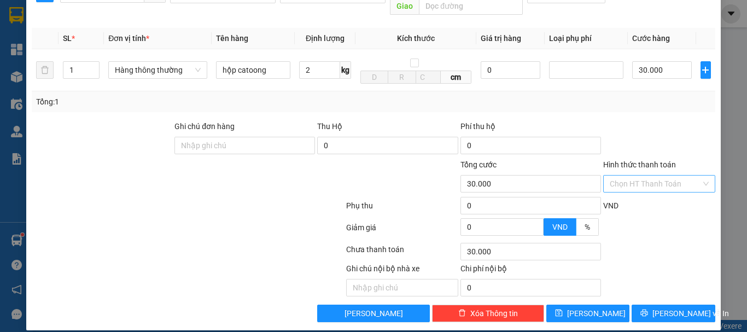
click at [649, 180] on input "Hình thức thanh toán" at bounding box center [654, 183] width 91 height 16
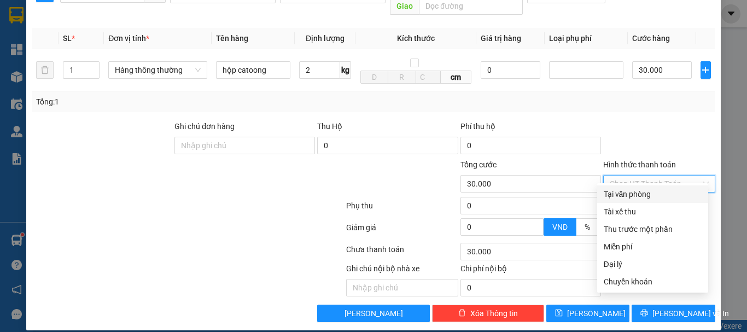
click at [649, 191] on div "Tại văn phòng" at bounding box center [652, 194] width 98 height 12
type input "0"
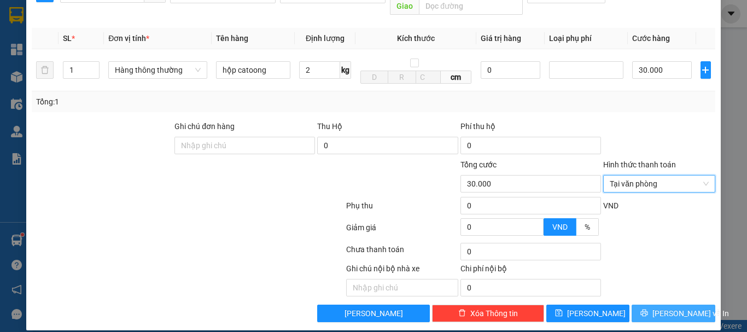
click at [656, 309] on button "[PERSON_NAME] và In" at bounding box center [673, 312] width 84 height 17
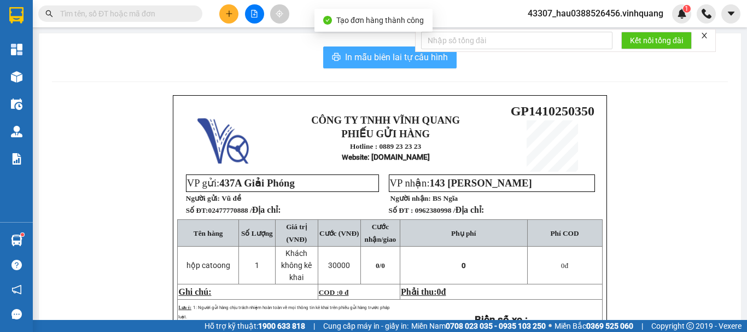
click at [356, 56] on span "In mẫu biên lai tự cấu hình" at bounding box center [396, 57] width 103 height 14
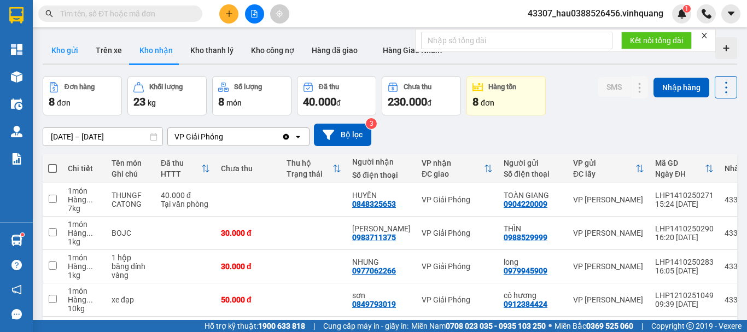
click at [72, 43] on button "Kho gửi" at bounding box center [65, 50] width 44 height 26
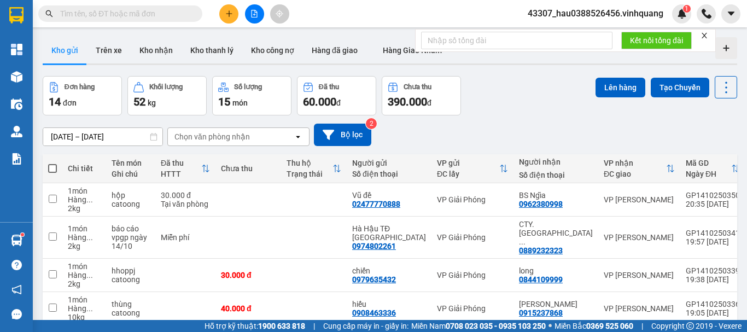
click at [54, 166] on span at bounding box center [52, 168] width 9 height 9
click at [52, 163] on input "checkbox" at bounding box center [52, 163] width 0 height 0
checkbox input "true"
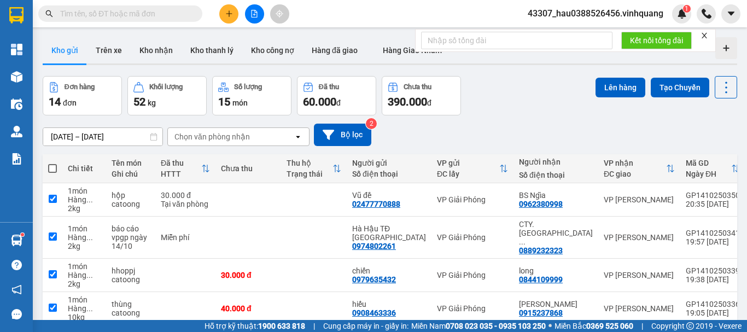
checkbox input "true"
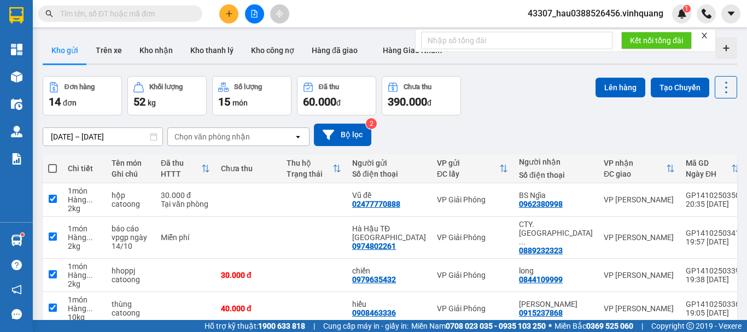
checkbox input "true"
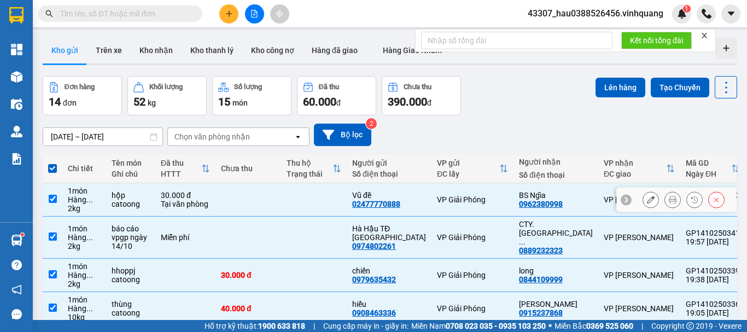
click at [60, 202] on td at bounding box center [53, 199] width 20 height 33
checkbox input "false"
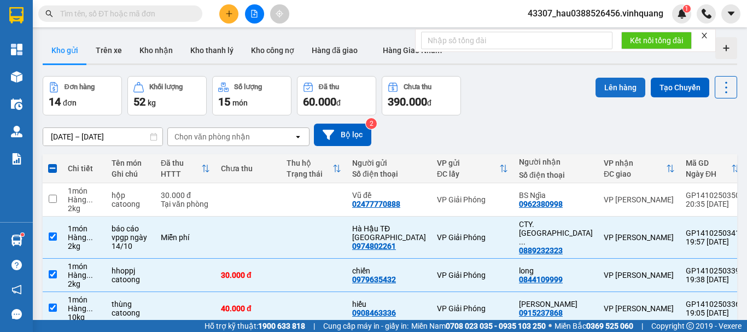
click at [628, 87] on button "Lên hàng" at bounding box center [620, 88] width 50 height 20
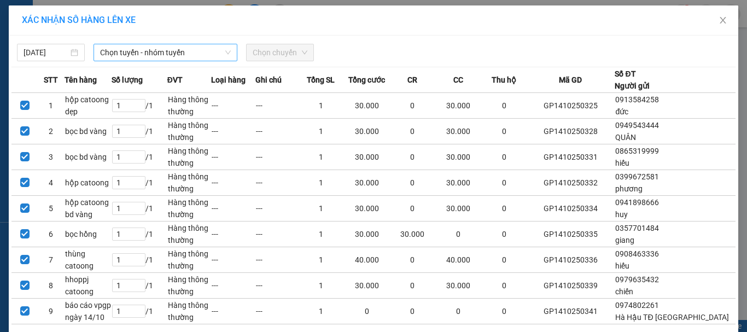
click at [144, 51] on span "Chọn tuyến - nhóm tuyến" at bounding box center [165, 52] width 131 height 16
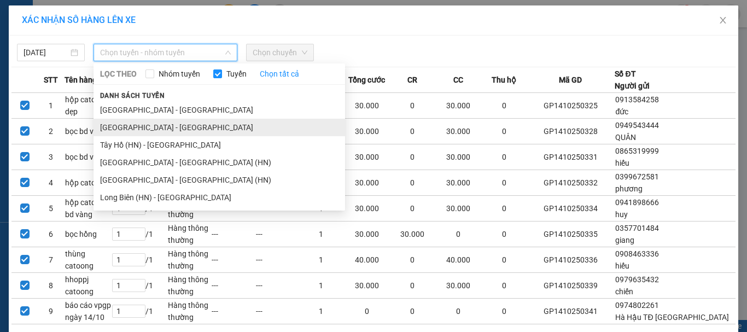
click at [137, 129] on li "[GEOGRAPHIC_DATA] - [GEOGRAPHIC_DATA]" at bounding box center [218, 127] width 251 height 17
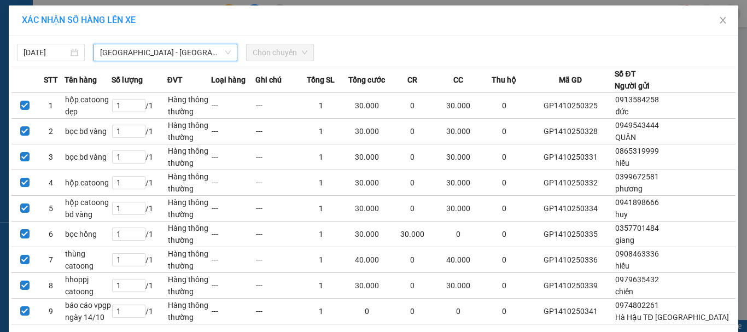
click at [262, 50] on span "Chọn chuyến" at bounding box center [280, 52] width 55 height 16
click at [296, 52] on span "Chọn chuyến" at bounding box center [280, 52] width 55 height 16
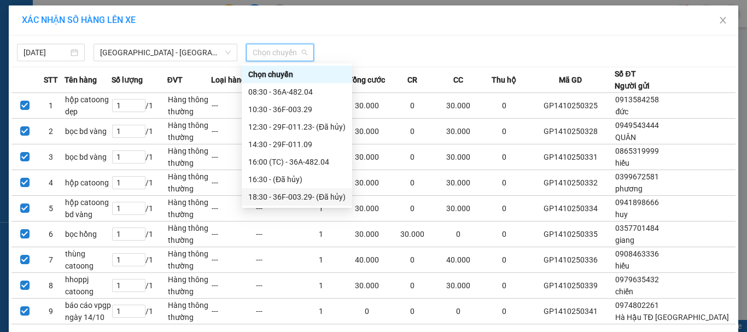
scroll to position [17, 0]
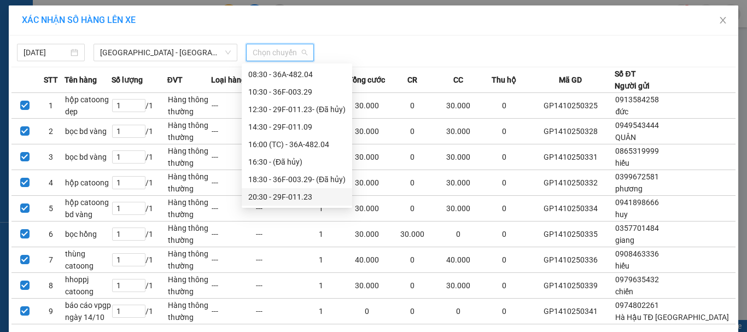
click at [283, 196] on div "20:30 - 29F-011.23" at bounding box center [296, 197] width 97 height 12
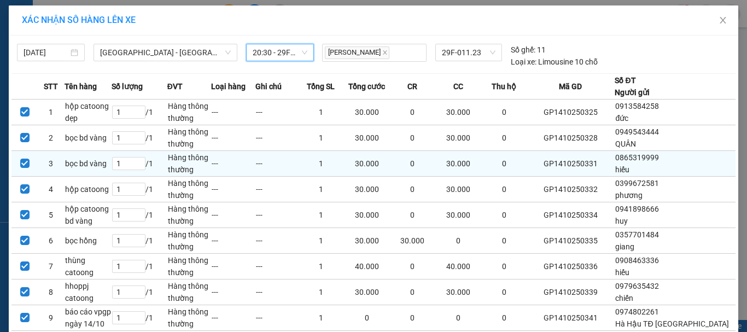
scroll to position [73, 0]
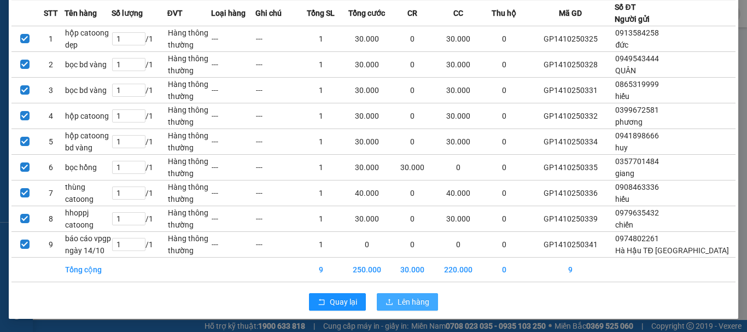
click at [408, 294] on button "Lên hàng" at bounding box center [407, 301] width 61 height 17
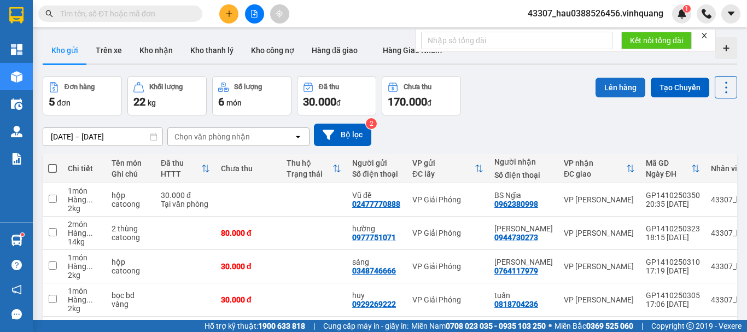
click at [619, 83] on button "Lên hàng" at bounding box center [620, 88] width 50 height 20
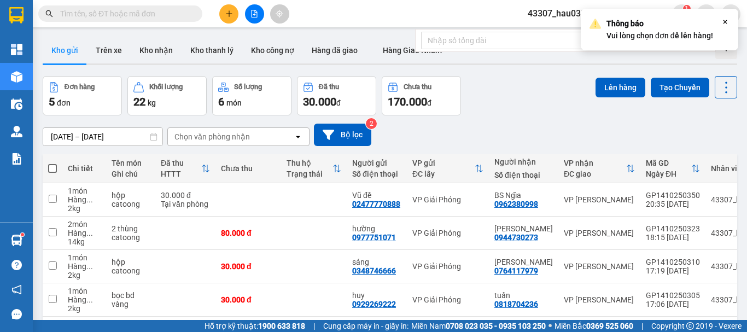
scroll to position [79, 0]
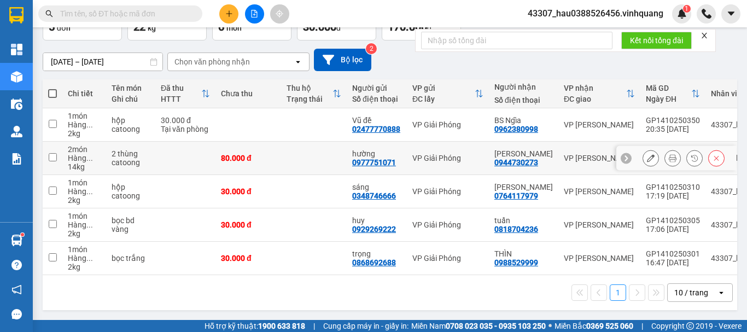
click at [54, 153] on input "checkbox" at bounding box center [53, 157] width 8 height 8
checkbox input "true"
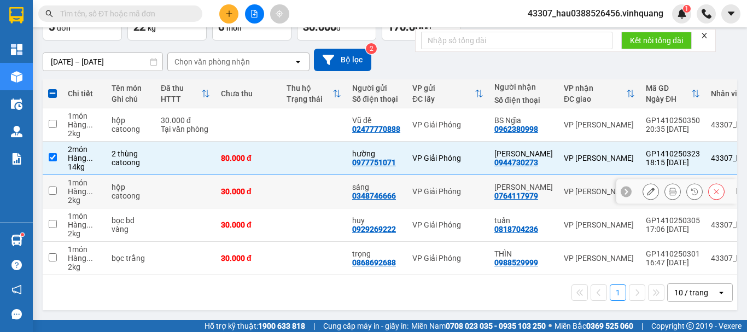
drag, startPoint x: 55, startPoint y: 189, endPoint x: 55, endPoint y: 217, distance: 27.9
click at [55, 189] on input "checkbox" at bounding box center [53, 190] width 8 height 8
checkbox input "true"
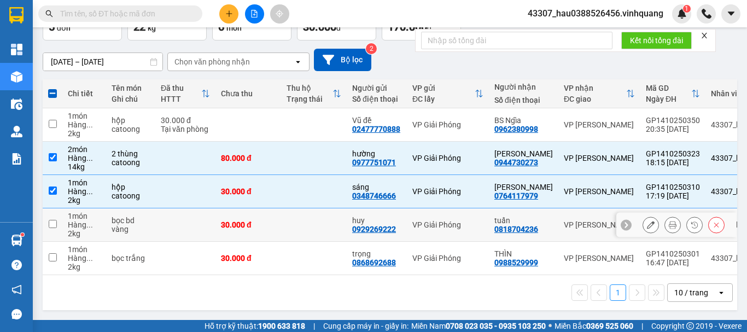
click at [55, 220] on input "checkbox" at bounding box center [53, 224] width 8 height 8
checkbox input "true"
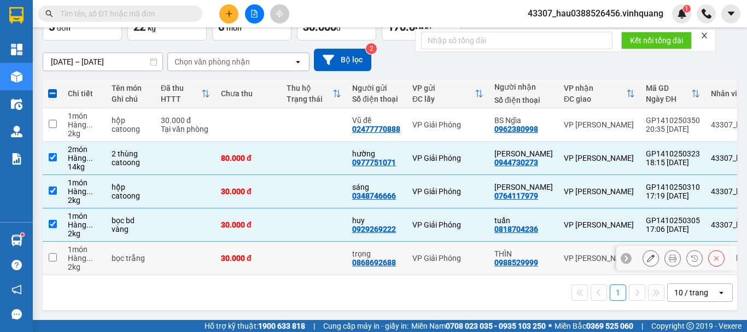
click at [54, 253] on input "checkbox" at bounding box center [53, 257] width 8 height 8
checkbox input "true"
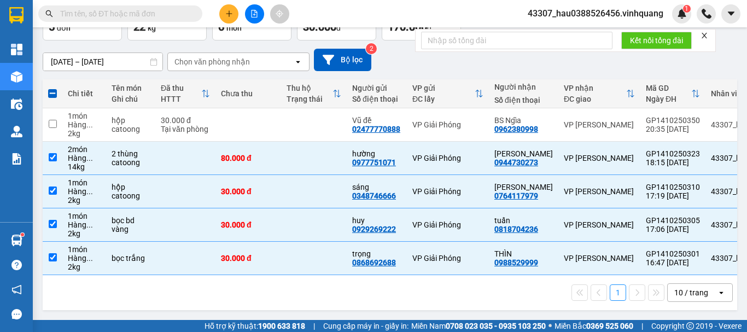
scroll to position [0, 0]
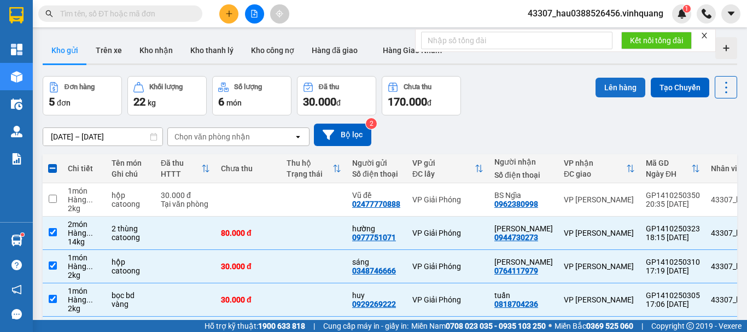
click at [607, 81] on button "Lên hàng" at bounding box center [620, 88] width 50 height 20
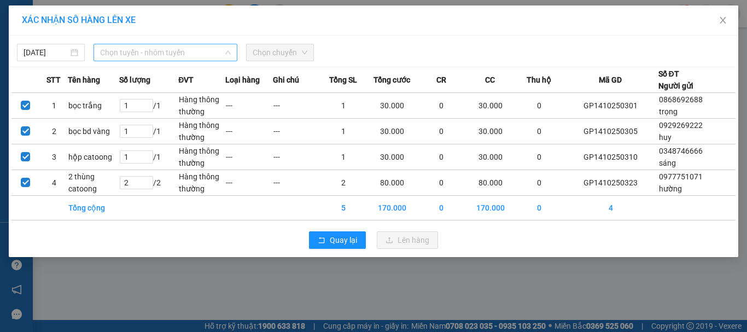
click at [135, 51] on span "Chọn tuyến - nhóm tuyến" at bounding box center [165, 52] width 131 height 16
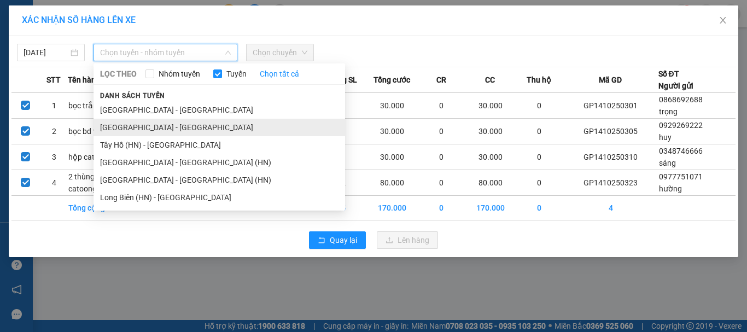
click at [135, 130] on li "[GEOGRAPHIC_DATA] - [GEOGRAPHIC_DATA]" at bounding box center [218, 127] width 251 height 17
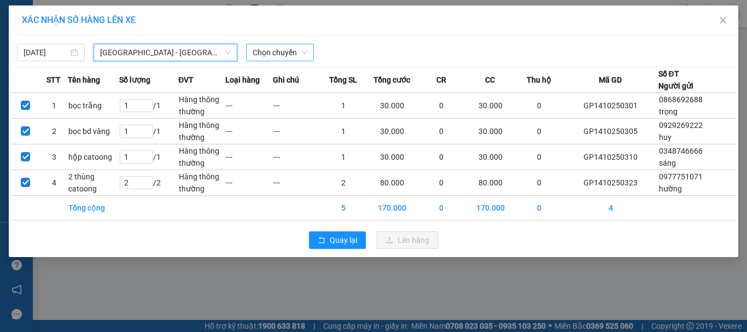
click at [279, 53] on span "Chọn chuyến" at bounding box center [280, 52] width 55 height 16
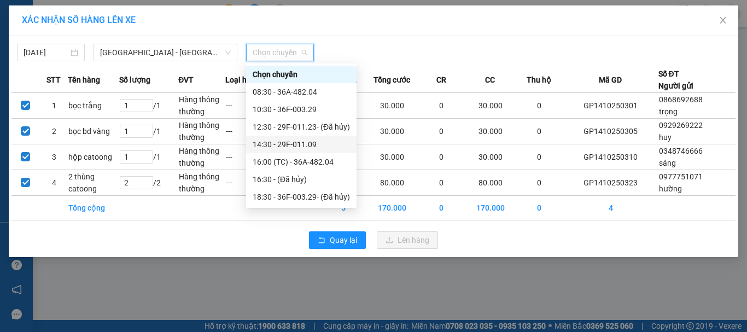
scroll to position [17, 0]
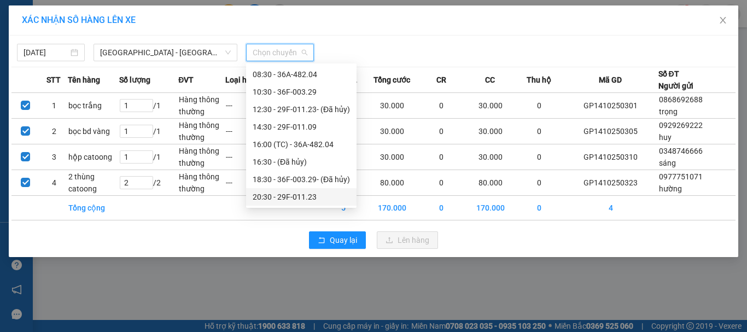
click at [297, 195] on div "20:30 - 29F-011.23" at bounding box center [301, 197] width 97 height 12
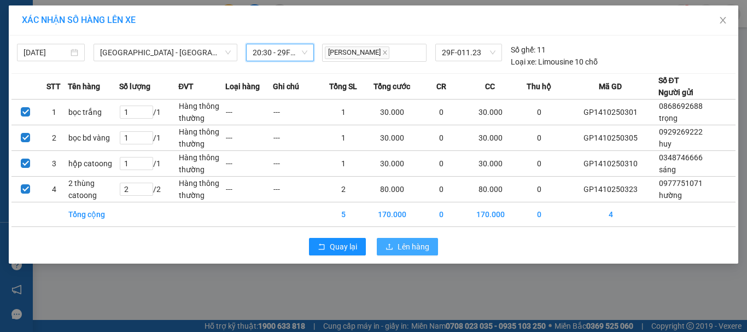
click at [420, 247] on span "Lên hàng" at bounding box center [413, 247] width 32 height 12
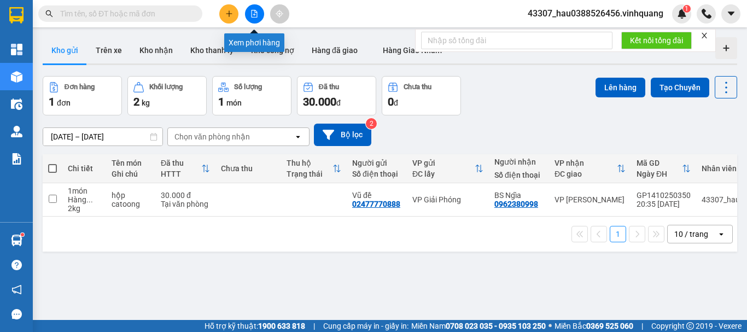
click at [258, 13] on button at bounding box center [254, 13] width 19 height 19
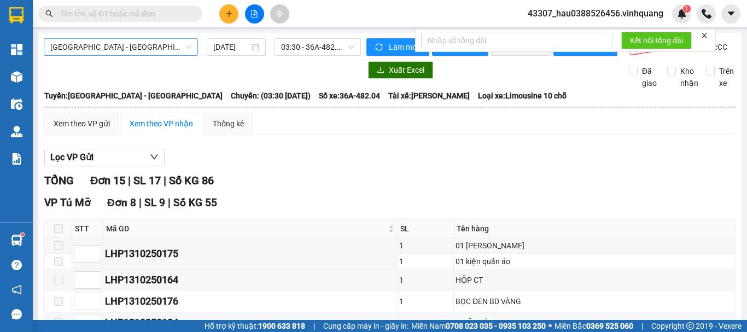
click at [155, 54] on span "[GEOGRAPHIC_DATA] - [GEOGRAPHIC_DATA]" at bounding box center [120, 47] width 141 height 16
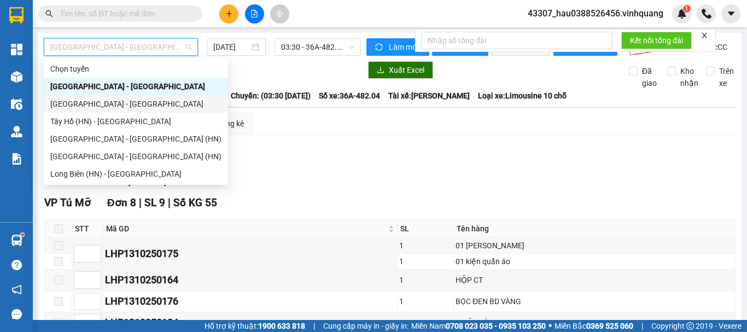
click at [97, 108] on div "[GEOGRAPHIC_DATA] - [GEOGRAPHIC_DATA]" at bounding box center [135, 104] width 171 height 12
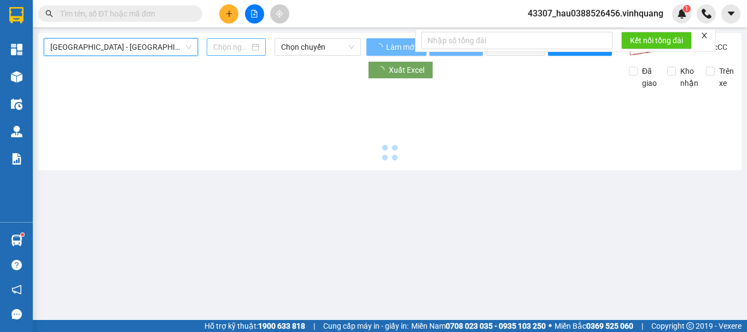
type input "[DATE]"
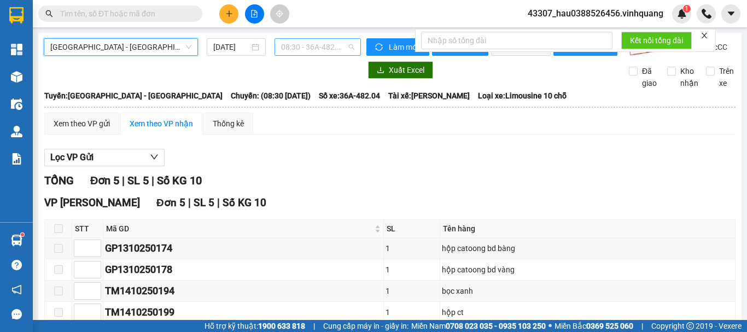
click at [291, 44] on span "08:30 - 36A-482.04" at bounding box center [317, 47] width 73 height 16
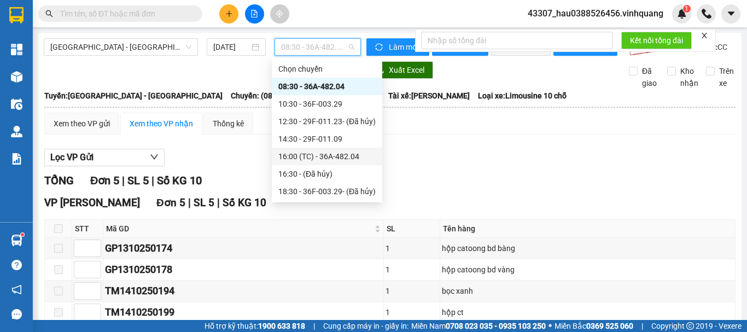
scroll to position [17, 0]
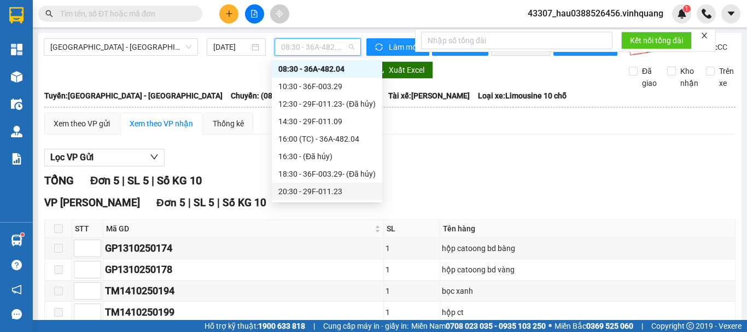
click at [314, 191] on div "20:30 - 29F-011.23" at bounding box center [326, 191] width 97 height 12
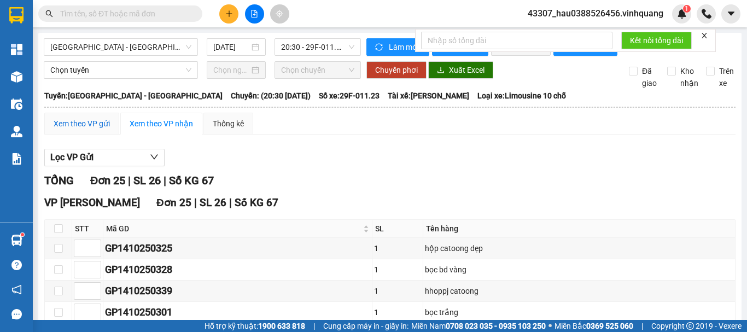
click at [80, 130] on div "Xem theo VP gửi" at bounding box center [82, 124] width 56 height 12
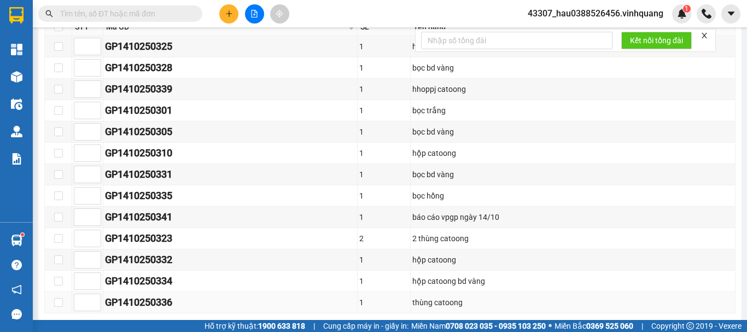
scroll to position [764, 0]
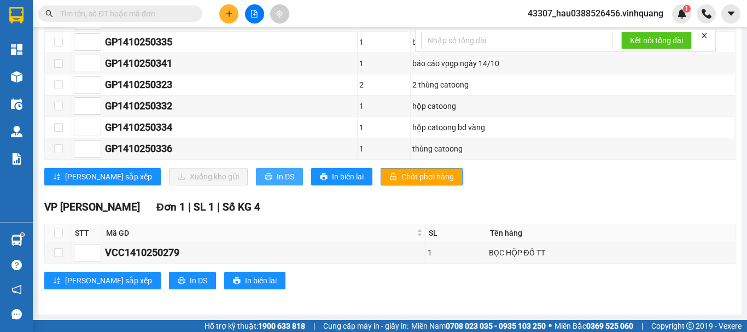
click at [277, 174] on span "In DS" at bounding box center [285, 177] width 17 height 12
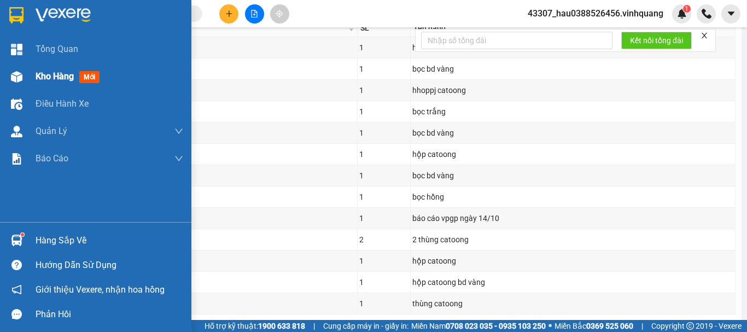
click at [44, 73] on span "Kho hàng" at bounding box center [55, 76] width 38 height 10
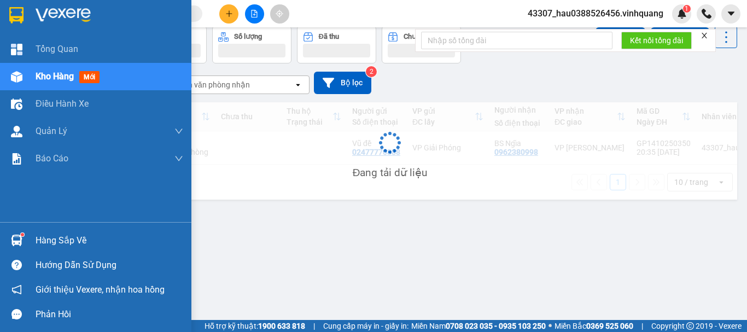
scroll to position [50, 0]
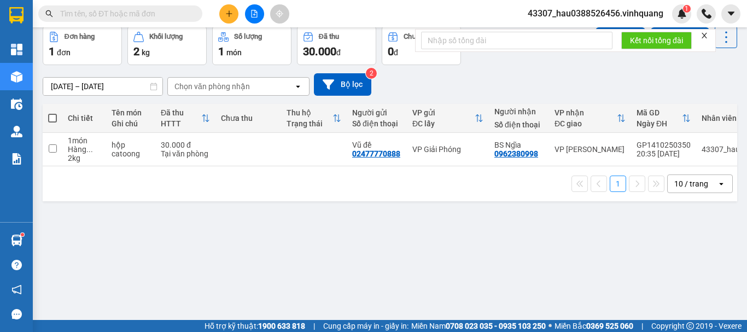
click at [624, 14] on span "43307_hau0388526456.vinhquang" at bounding box center [595, 14] width 153 height 14
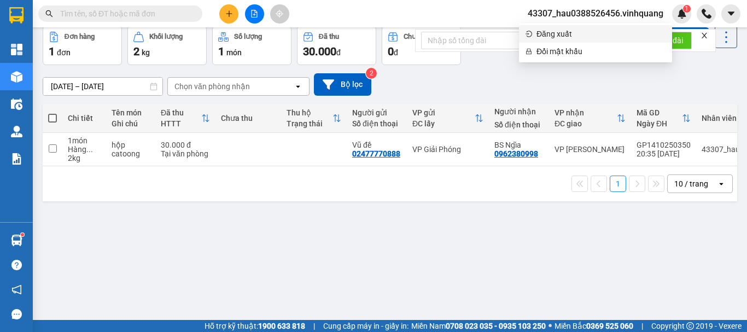
click at [564, 34] on span "Đăng xuất" at bounding box center [600, 34] width 129 height 12
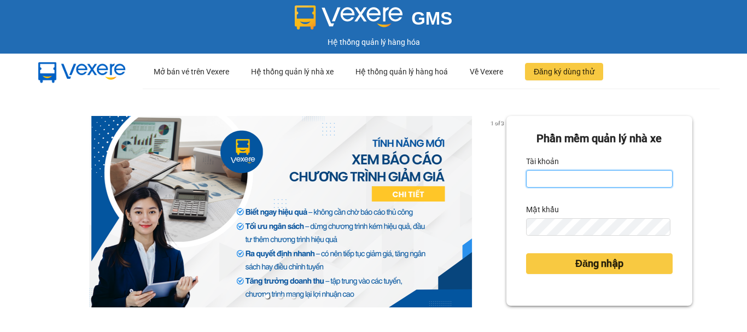
type input "hau0388526456.vinhquang"
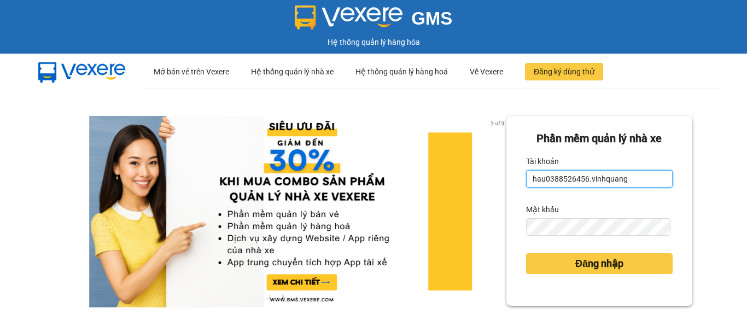
drag, startPoint x: 632, startPoint y: 180, endPoint x: 451, endPoint y: 192, distance: 181.4
click at [451, 192] on div "2 of 3 Phần mềm quản lý nhà xe Tài khoản hau0388526456.vinhquang Mật khẩu Đăng …" at bounding box center [373, 243] width 747 height 309
click at [717, 203] on div "2 of 3 Phần mềm quản lý nhà xe Tài khoản hau0388526456.vinhquang Mật khẩu Đăng …" at bounding box center [373, 243] width 747 height 309
